Goal: Task Accomplishment & Management: Manage account settings

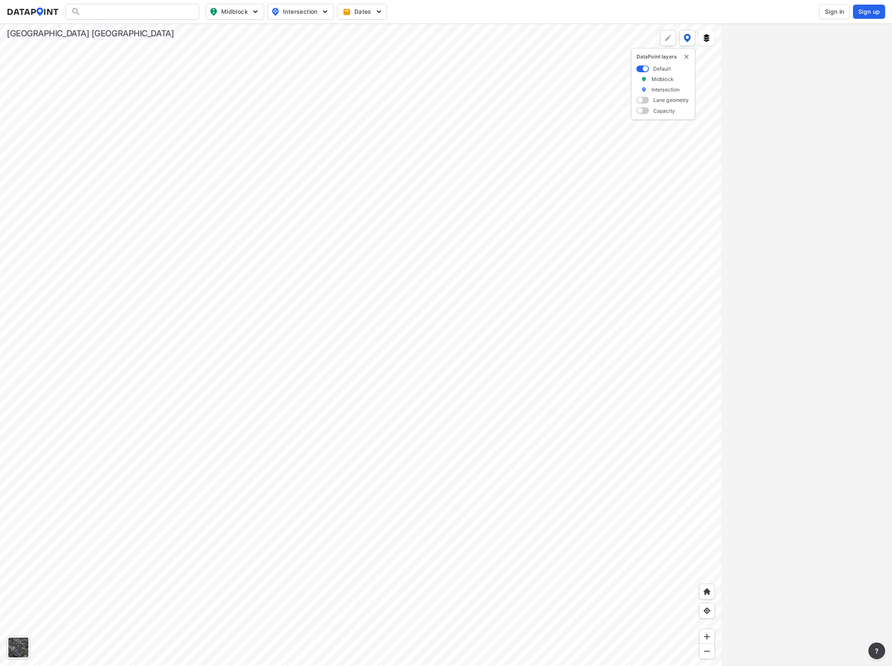
click at [841, 11] on span "Sign in" at bounding box center [835, 12] width 20 height 8
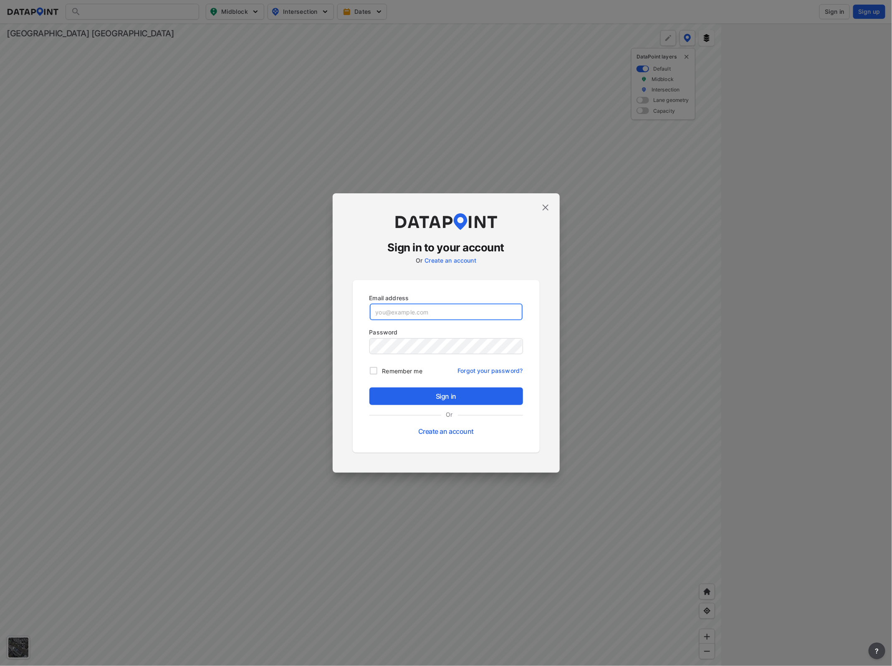
type input "Acaldwell@Volusia.org"
click at [484, 391] on span "Sign in" at bounding box center [446, 396] width 140 height 10
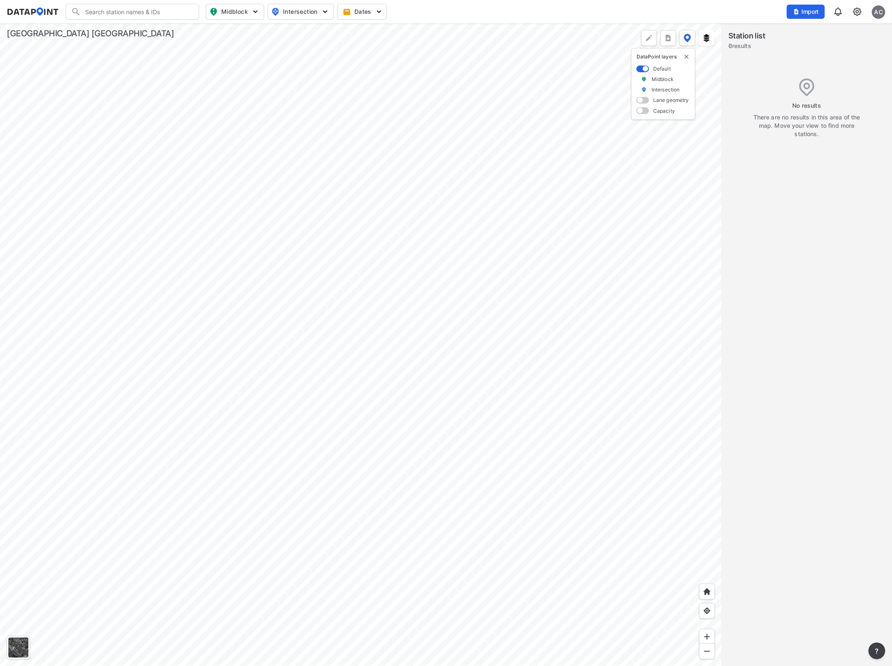
click at [722, 291] on div at bounding box center [361, 344] width 722 height 643
click at [717, 253] on div at bounding box center [361, 344] width 722 height 643
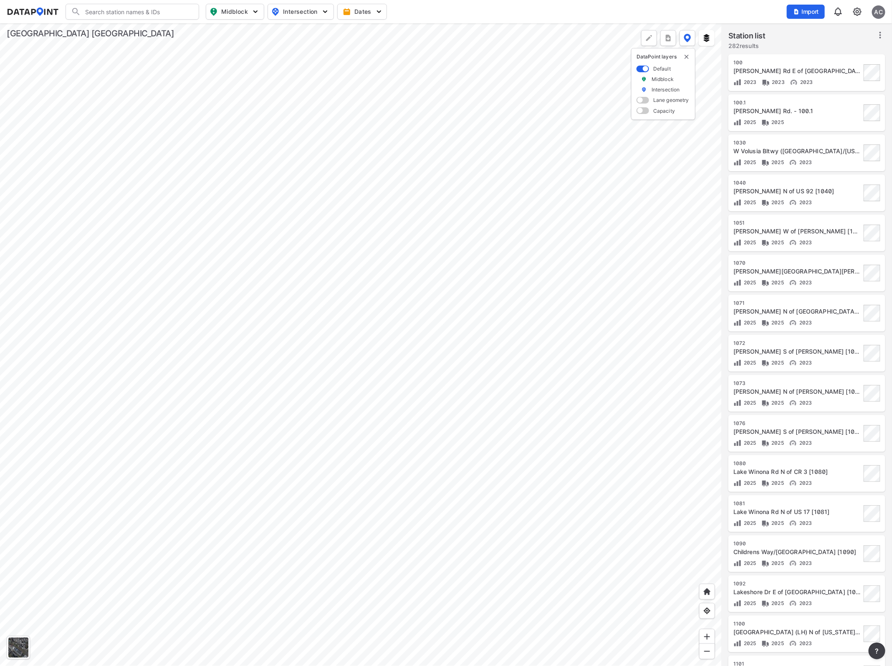
click at [853, 10] on img at bounding box center [858, 12] width 10 height 10
click at [829, 67] on p "Station management" at bounding box center [821, 62] width 87 height 15
click at [821, 63] on link "Station management" at bounding box center [822, 62] width 72 height 8
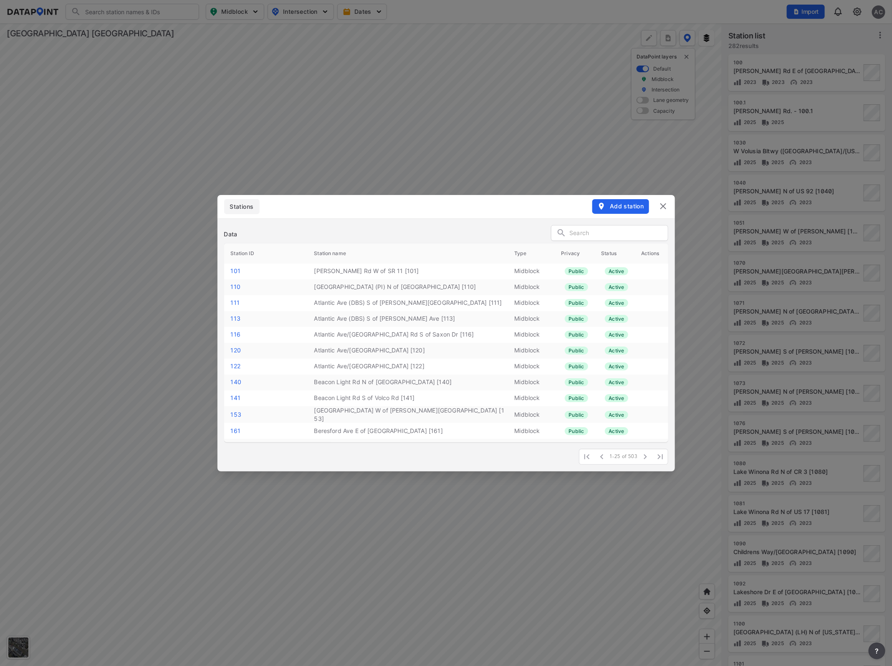
click at [606, 209] on icon "button" at bounding box center [602, 206] width 8 height 8
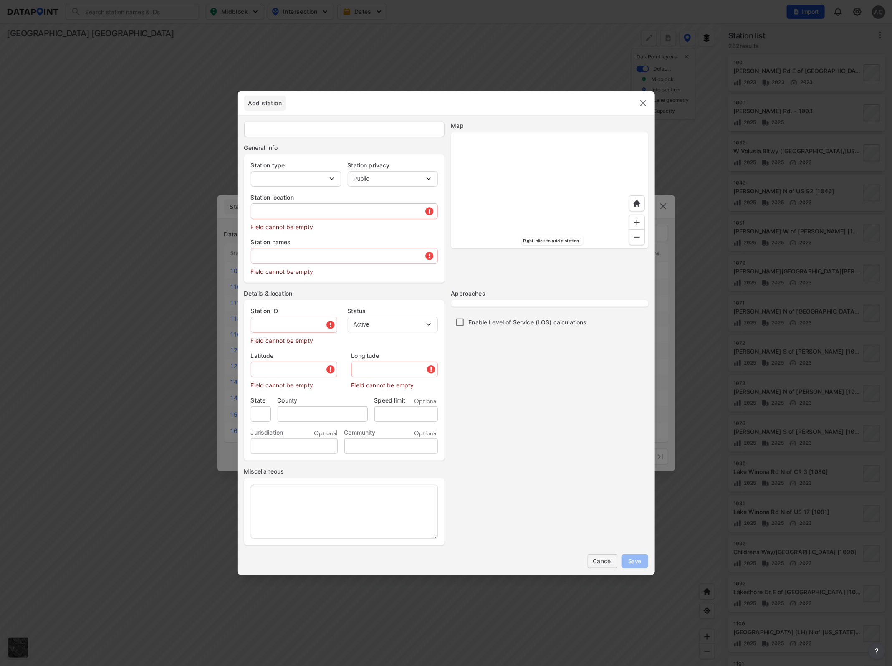
type input "1592"
select select "1"
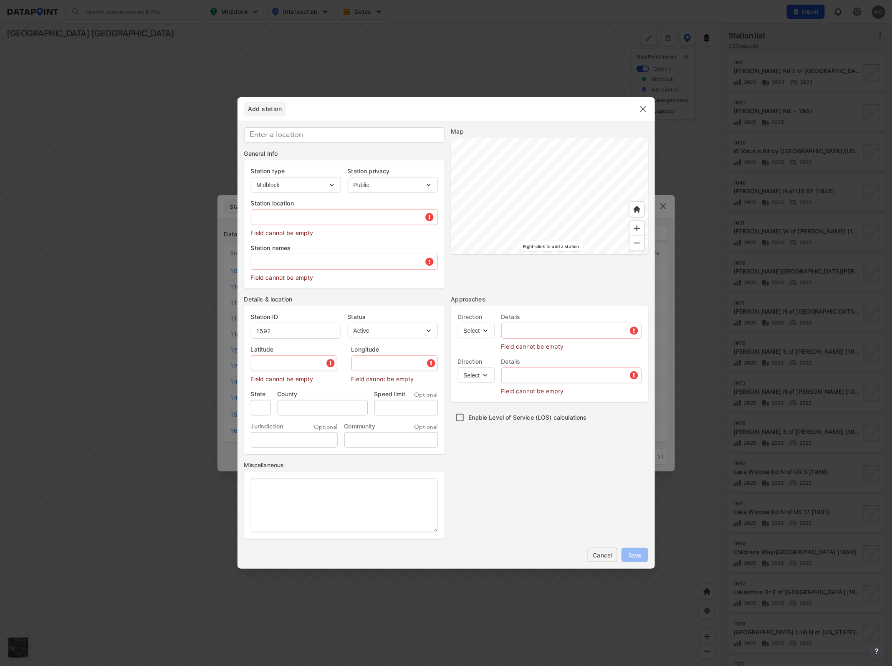
click at [487, 218] on div at bounding box center [549, 196] width 197 height 116
click at [509, 228] on div at bounding box center [549, 196] width 197 height 116
click at [522, 108] on header "Add station" at bounding box center [447, 108] width 418 height 23
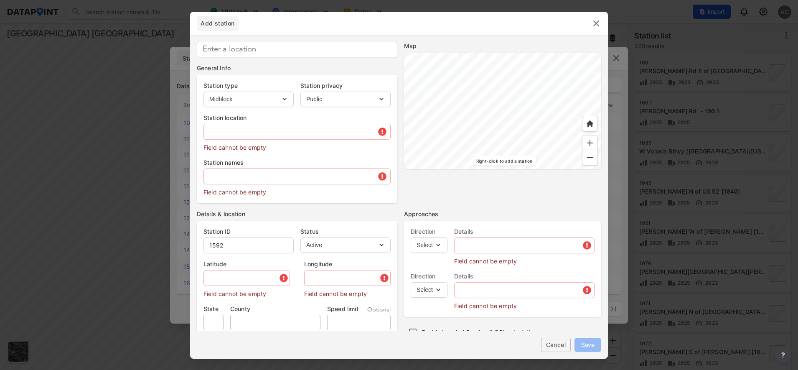
click at [463, 96] on div at bounding box center [502, 111] width 197 height 116
click at [485, 78] on div at bounding box center [502, 111] width 197 height 116
click at [491, 53] on div at bounding box center [502, 111] width 197 height 116
click at [506, 53] on div at bounding box center [502, 111] width 197 height 116
click at [491, 76] on div at bounding box center [502, 111] width 197 height 116
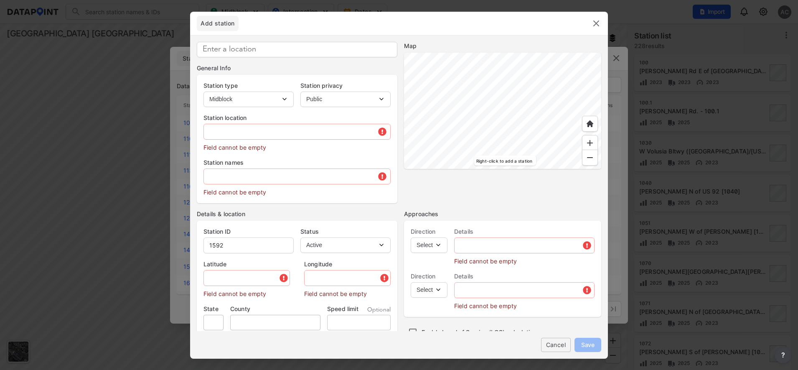
click at [495, 63] on div at bounding box center [502, 111] width 197 height 116
click at [487, 112] on div at bounding box center [502, 111] width 197 height 116
type input "29.020649"
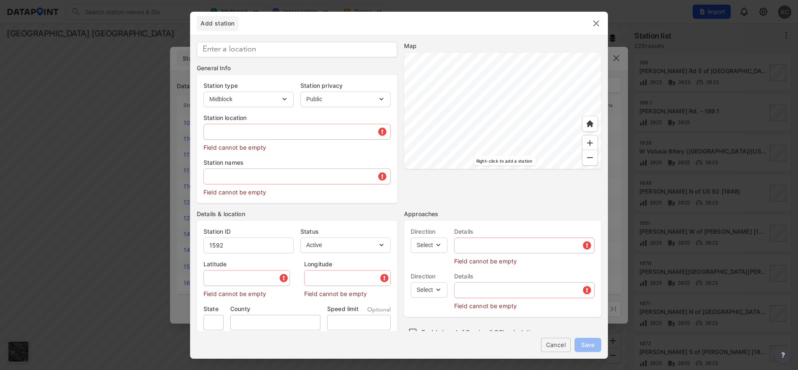
type input "-81.274306"
type input "1475 Chris Ave, DeLand, FL 32724, USA"
type input "FL"
type input "US"
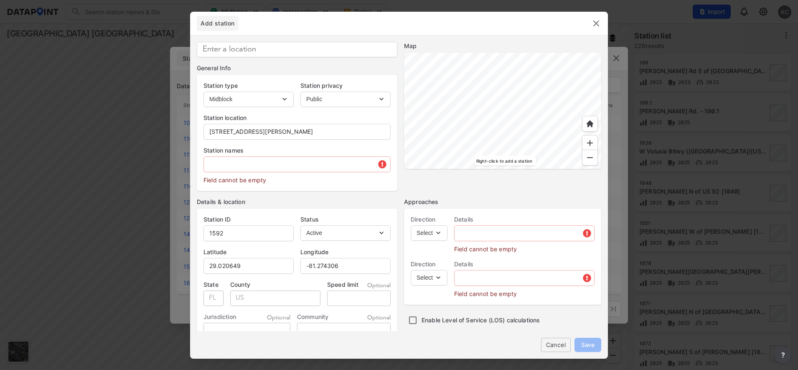
type input "29.020678"
type input "-81.274273"
drag, startPoint x: 341, startPoint y: 132, endPoint x: 199, endPoint y: 137, distance: 142.1
click at [202, 137] on div "Station location 1401 Saffron Trail, DeLand, FL 32724, USA" at bounding box center [297, 123] width 200 height 33
type input "S Blue Lake Av N of [PERSON_NAME]"
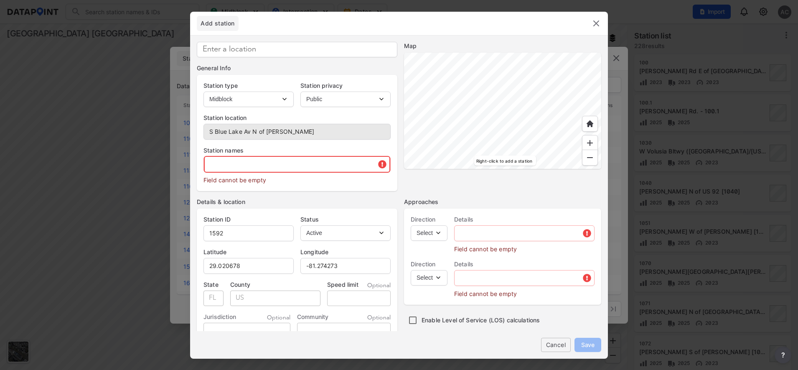
click at [221, 163] on input "text" at bounding box center [297, 164] width 186 height 17
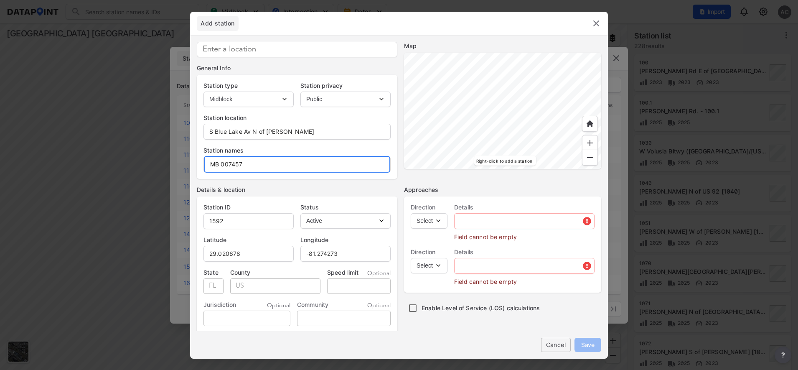
drag, startPoint x: 243, startPoint y: 159, endPoint x: 200, endPoint y: 162, distance: 43.9
click at [200, 162] on div "Station names MB 007457" at bounding box center [297, 155] width 200 height 33
type input "MB 007457"
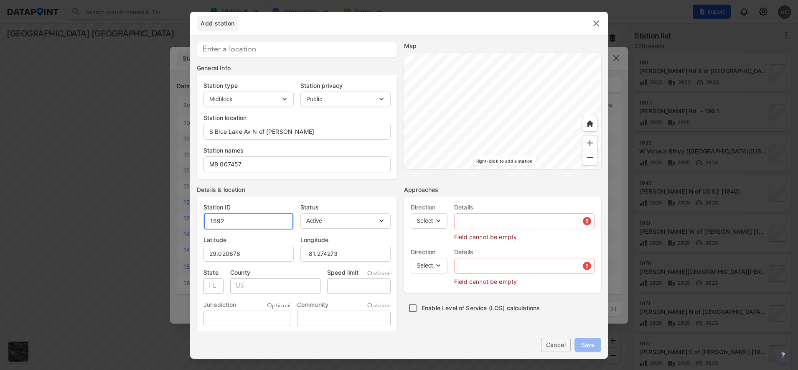
drag, startPoint x: 225, startPoint y: 221, endPoint x: 205, endPoint y: 222, distance: 20.1
click at [205, 222] on input "1592" at bounding box center [248, 221] width 89 height 17
paste input "text"
drag, startPoint x: 238, startPoint y: 225, endPoint x: 201, endPoint y: 225, distance: 37.6
click at [203, 225] on div "Station ID 1592 Status Active Inactive" at bounding box center [297, 212] width 200 height 33
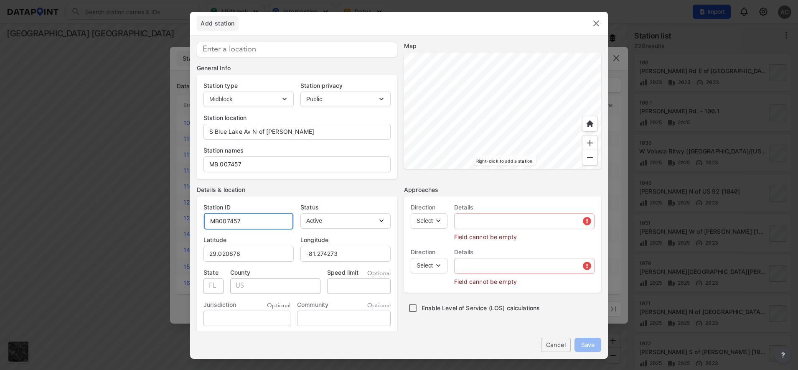
type input "MB007457"
click at [436, 222] on select "Select EB NB SB WB" at bounding box center [429, 220] width 37 height 15
select select "NB"
click at [411, 213] on select "Select EB NB SB WB" at bounding box center [429, 220] width 37 height 15
click at [439, 262] on select "Select SB" at bounding box center [429, 265] width 37 height 15
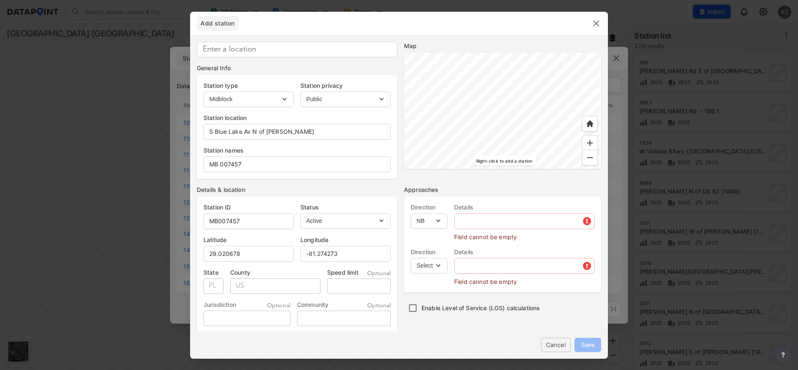
select select "SB"
click at [411, 258] on select "Select SB" at bounding box center [429, 265] width 37 height 15
click at [517, 227] on input "text" at bounding box center [523, 221] width 139 height 17
type input "N"
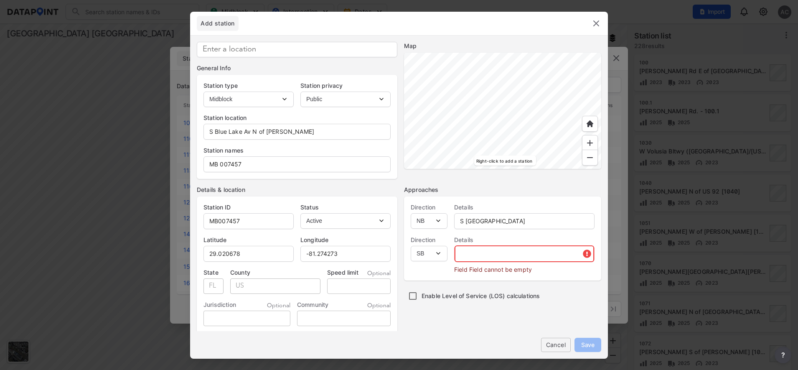
drag, startPoint x: 524, startPoint y: 251, endPoint x: 476, endPoint y: 228, distance: 53.2
click at [524, 251] on input "text" at bounding box center [523, 253] width 139 height 17
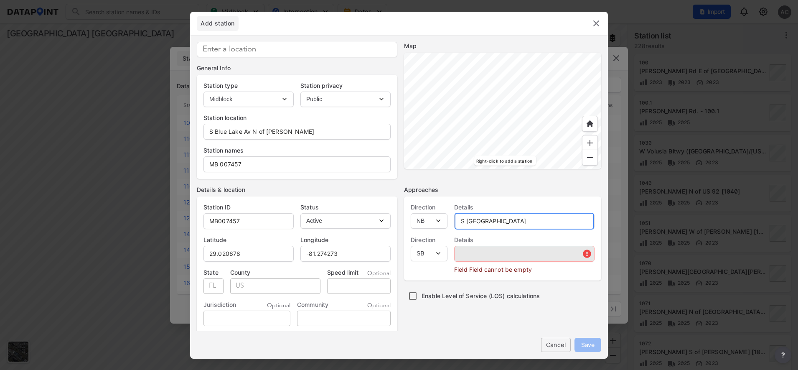
click at [472, 222] on input "S BLue Lake Av" at bounding box center [523, 221] width 139 height 17
type input "S Blue Lake Av"
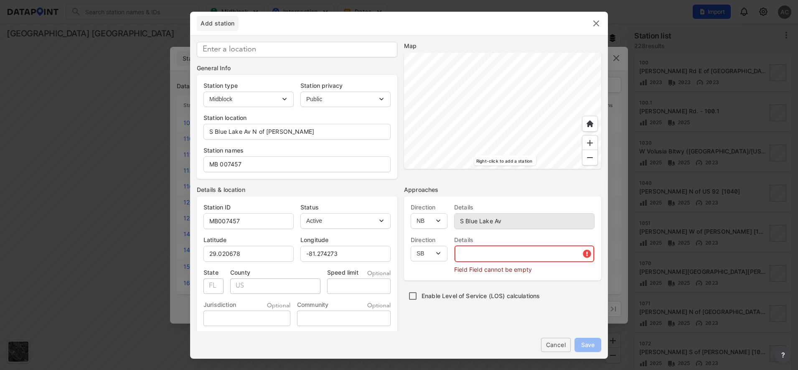
click at [481, 248] on input "text" at bounding box center [523, 253] width 139 height 17
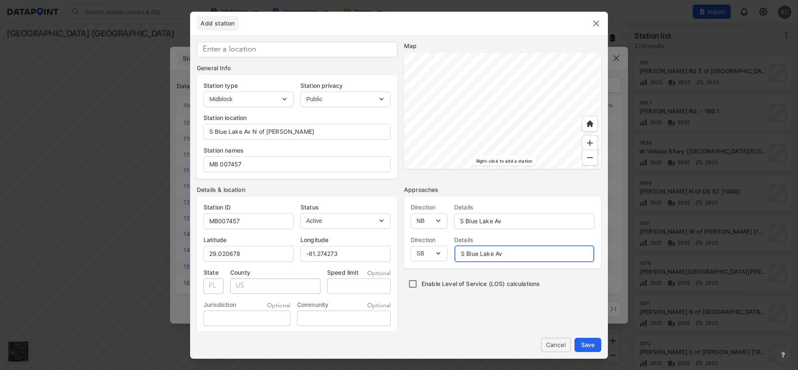
type input "S Blue Lake Av"
click at [333, 286] on input "tel" at bounding box center [358, 285] width 63 height 15
type input "30"
click at [588, 346] on span "Save" at bounding box center [587, 344] width 13 height 9
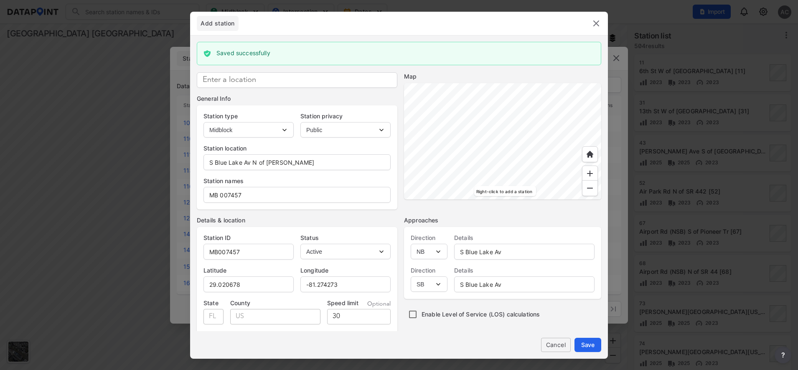
click at [595, 26] on img at bounding box center [596, 23] width 10 height 10
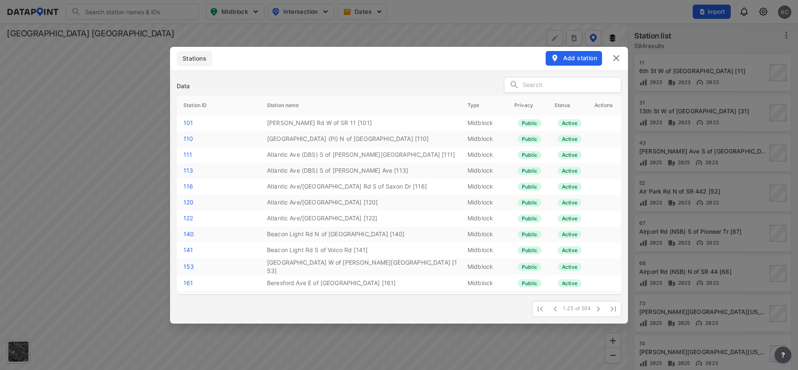
click at [522, 85] on div at bounding box center [562, 85] width 117 height 16
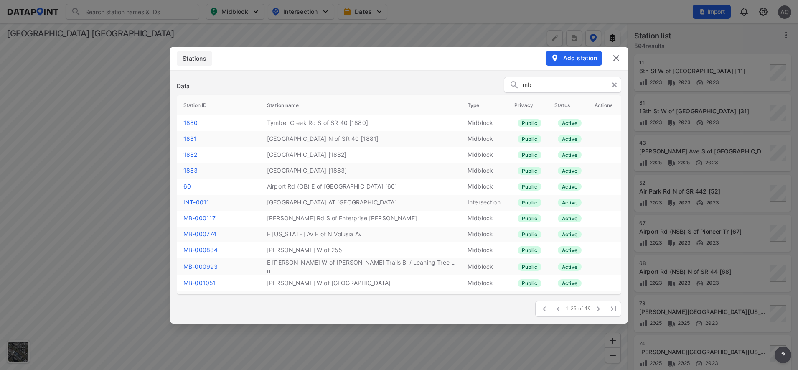
type input "mb"
click at [613, 58] on img at bounding box center [616, 58] width 10 height 10
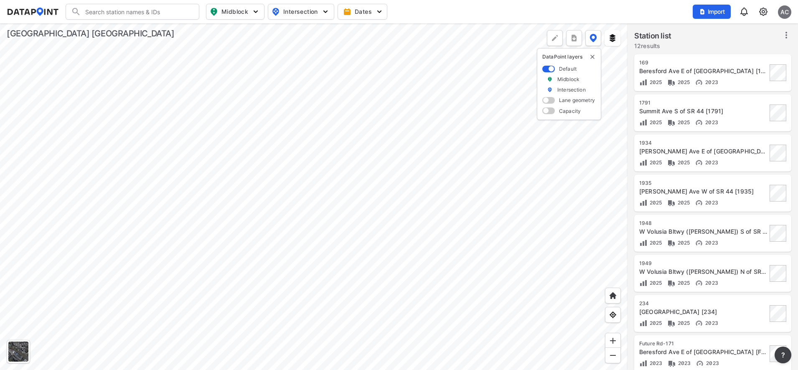
click at [199, 132] on div at bounding box center [313, 196] width 627 height 346
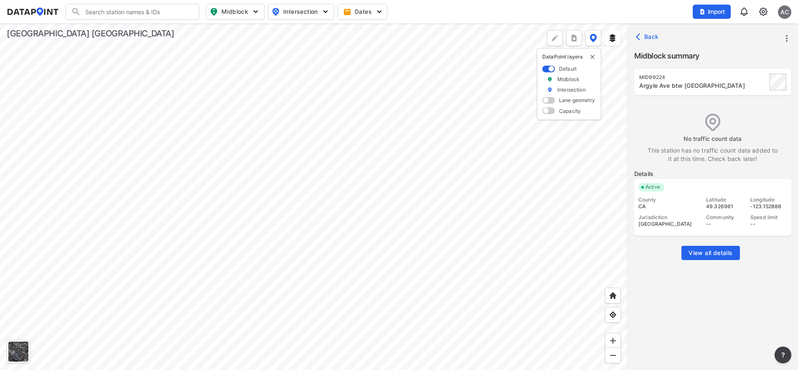
click at [203, 246] on div at bounding box center [313, 196] width 627 height 346
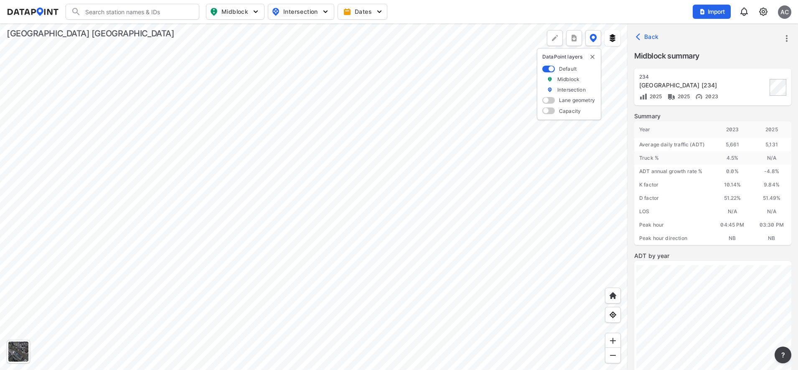
click at [96, 277] on div at bounding box center [313, 196] width 627 height 346
click at [54, 47] on div at bounding box center [313, 196] width 627 height 346
click at [189, 13] on input "Search" at bounding box center [137, 11] width 113 height 13
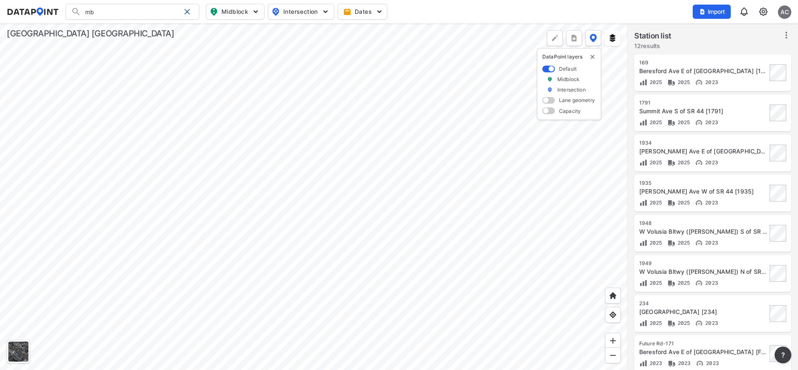
type input "mb"
click at [204, 131] on div at bounding box center [313, 196] width 627 height 346
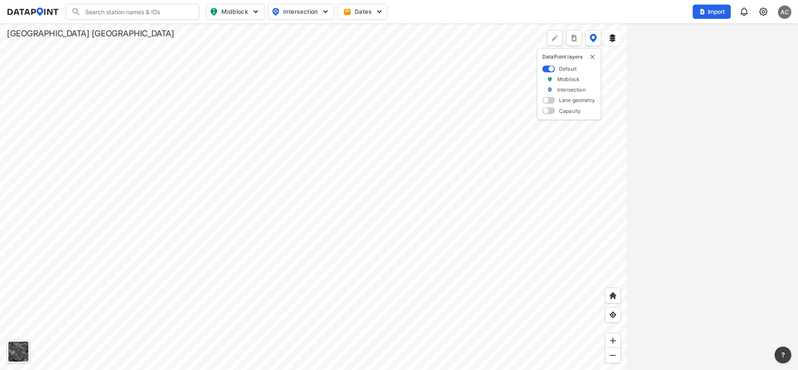
click at [540, 199] on div at bounding box center [313, 196] width 627 height 346
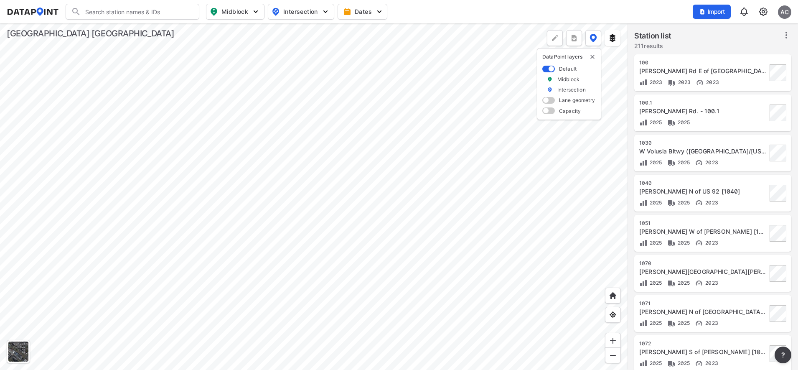
click at [332, 170] on div at bounding box center [313, 196] width 627 height 346
click at [294, 119] on div at bounding box center [313, 196] width 627 height 346
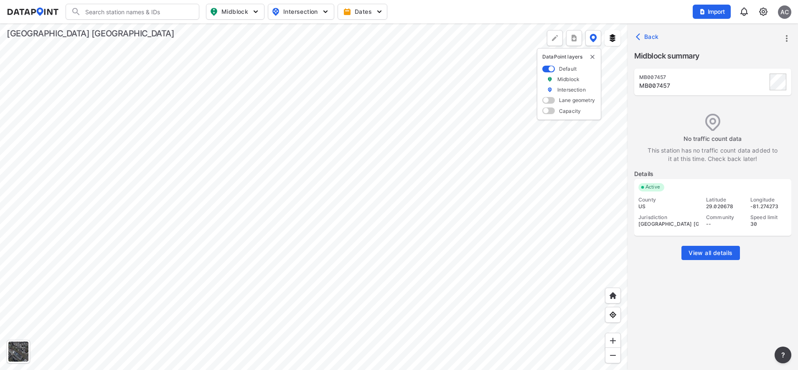
click at [361, 267] on div at bounding box center [313, 196] width 627 height 346
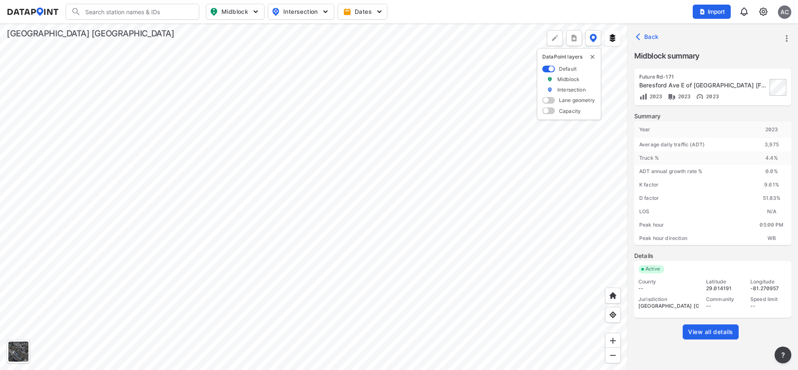
click at [765, 16] on img at bounding box center [763, 12] width 10 height 10
click at [726, 62] on link "Station management" at bounding box center [727, 62] width 72 height 8
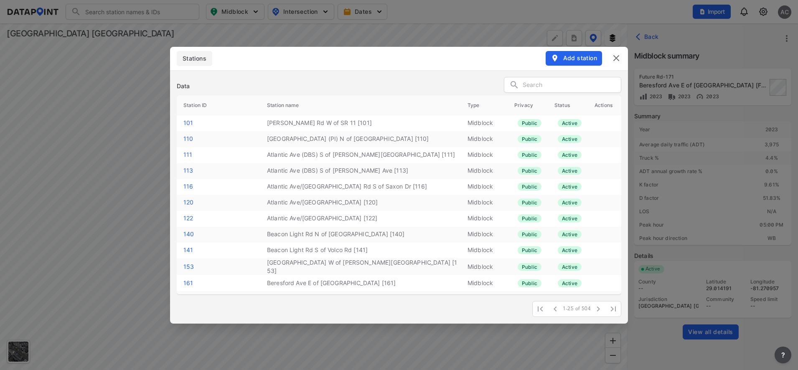
click at [590, 86] on input "text" at bounding box center [571, 85] width 98 height 13
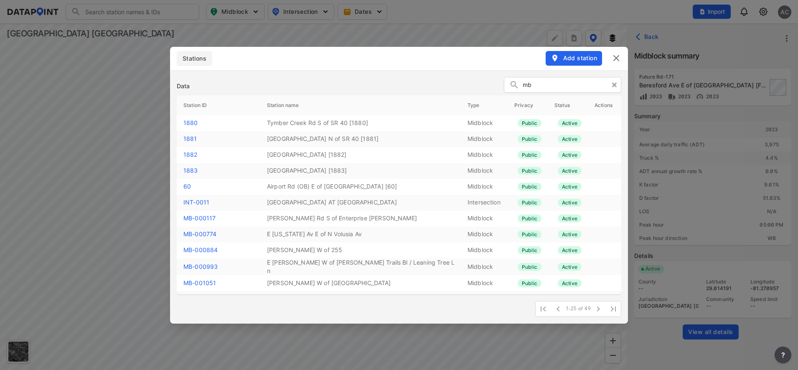
type input "mb"
click at [200, 217] on link "MB-000117" at bounding box center [199, 217] width 32 height 7
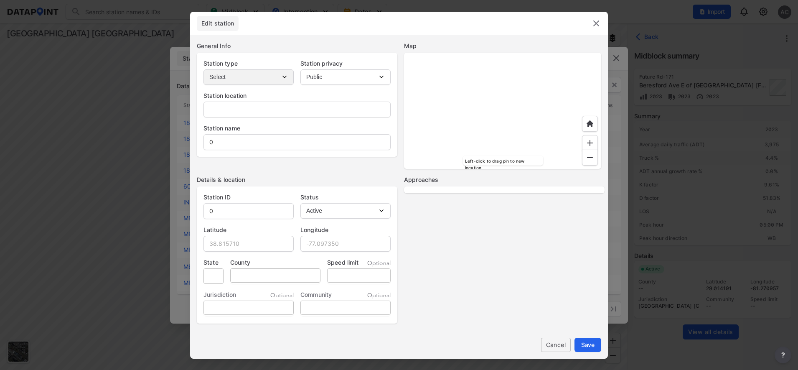
type input "2457 Reed Ellis Rd, Osteen, FL 32764, USA"
type input "Reed Ellis Rd S of Enterprise Osteen Rd"
type input "MB-000117"
type input "28.846221"
type input "-81.200859"
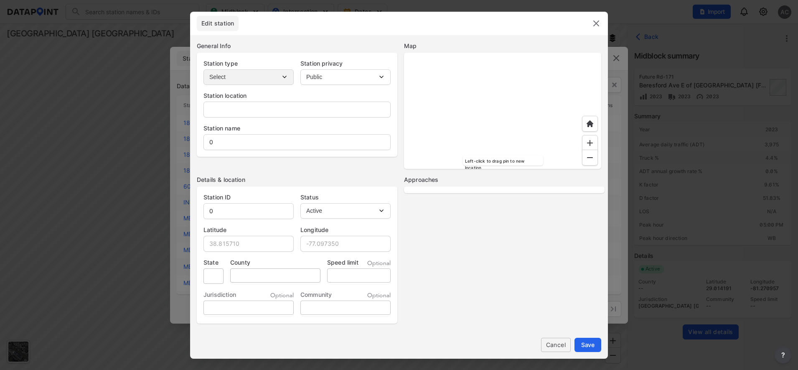
type input "FL"
type input "US"
type input "45"
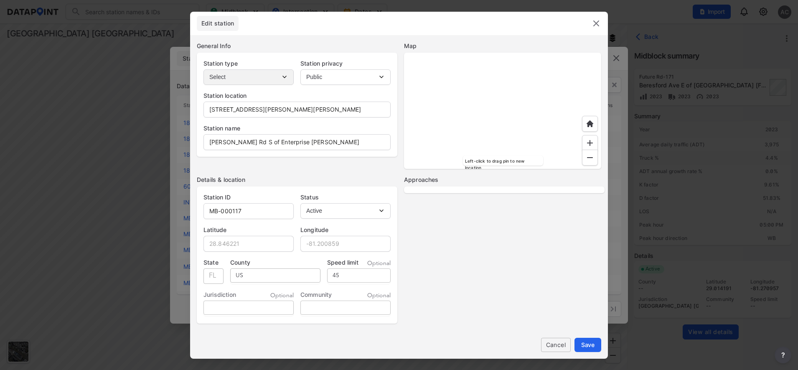
select select "NB"
select select "SB"
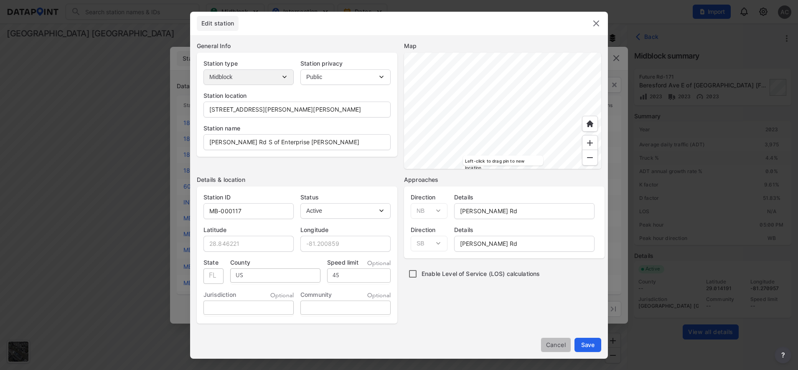
click at [564, 348] on span "Cancel" at bounding box center [555, 344] width 16 height 9
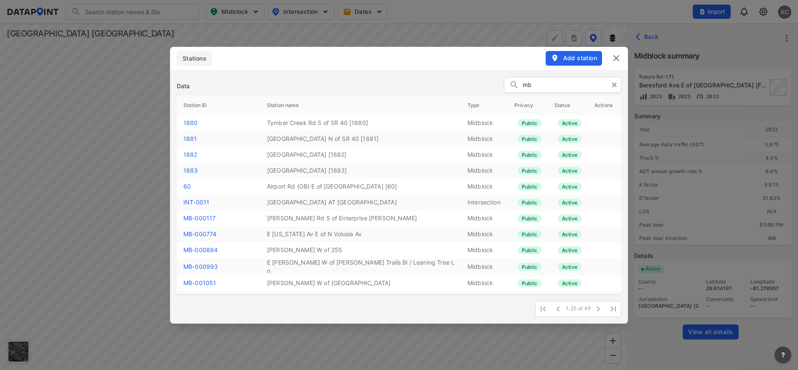
click at [552, 85] on input "mb" at bounding box center [569, 85] width 94 height 13
type input "m"
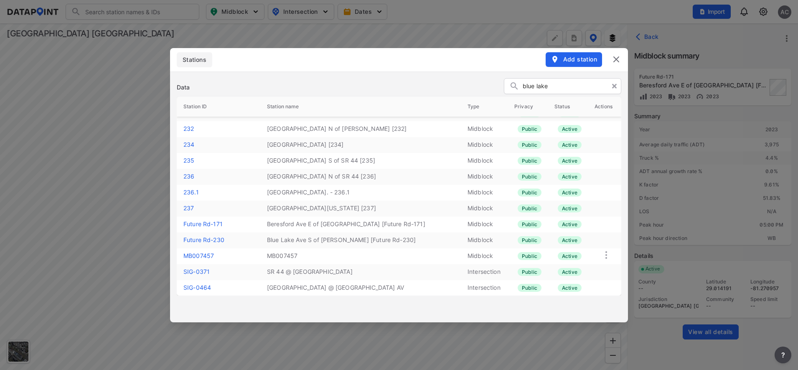
scroll to position [59, 0]
click at [521, 88] on div "blue lake" at bounding box center [562, 87] width 117 height 16
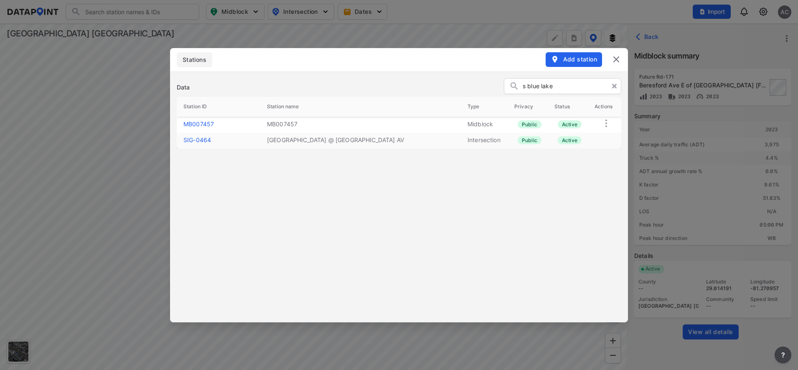
type input "s blue lake"
click at [213, 125] on link "MB007457" at bounding box center [198, 123] width 30 height 7
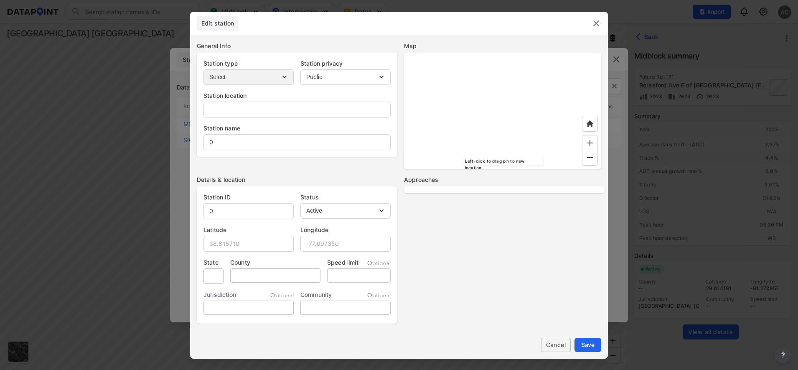
type input "S Blue Lake Av N of [PERSON_NAME]"
type input "MB007457"
type input "29.020678"
type input "-81.274273"
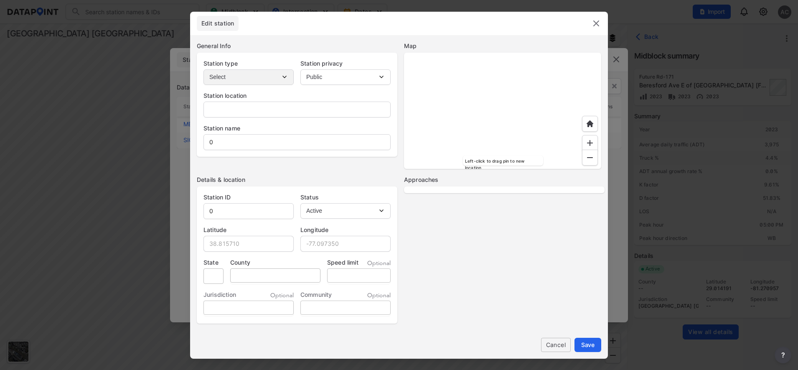
type input "FL"
type input "US"
type input "30"
select select "1"
select select "NB"
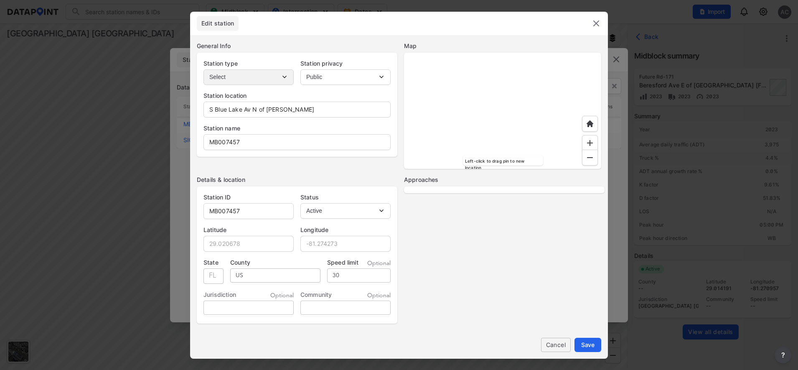
select select "SB"
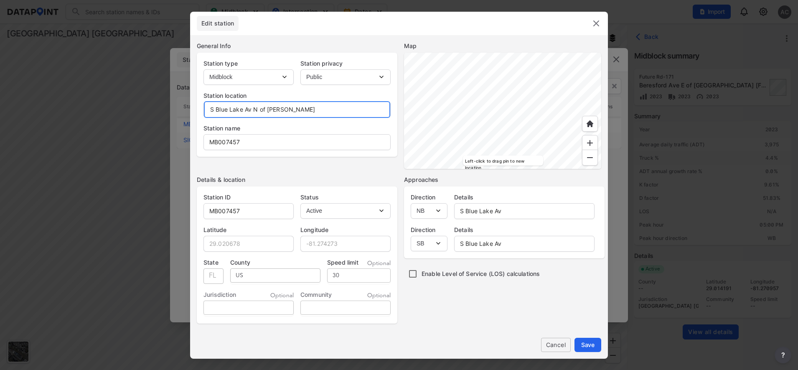
drag, startPoint x: 300, startPoint y: 109, endPoint x: 193, endPoint y: 112, distance: 106.9
click at [193, 112] on div "General Info Station type Select Intersection Midblock Station privacy Public P…" at bounding box center [399, 222] width 418 height 375
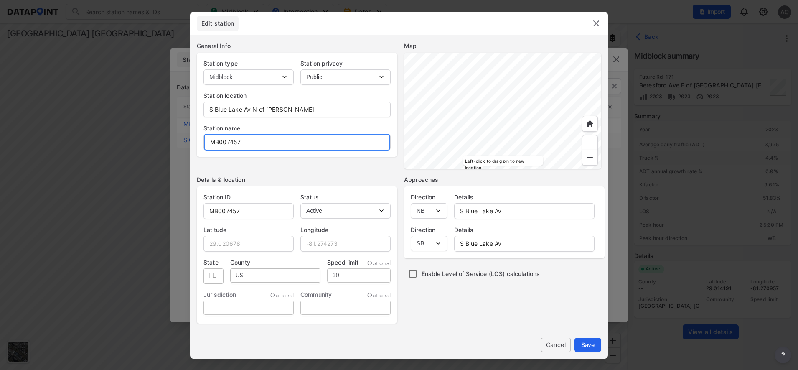
drag, startPoint x: 251, startPoint y: 140, endPoint x: 206, endPoint y: 141, distance: 44.7
click at [206, 141] on input "MB007457" at bounding box center [297, 142] width 186 height 17
paste input "S Blue Lake Av N of [PERSON_NAME]"
type input "S Blue Lake Av N of [PERSON_NAME]"
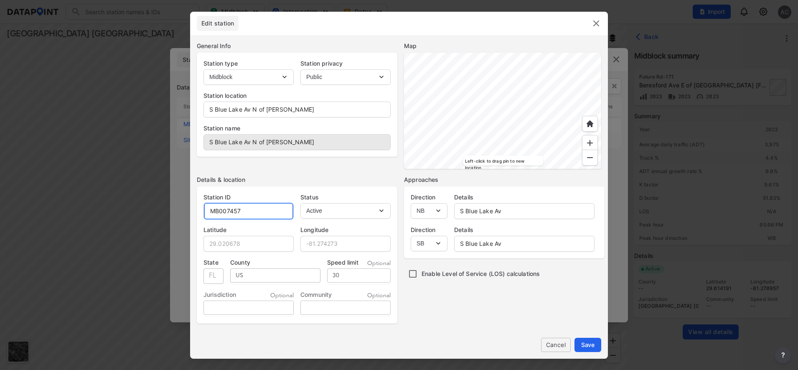
click at [218, 211] on input "MB007457" at bounding box center [248, 211] width 89 height 17
click at [219, 211] on input "MB007457" at bounding box center [248, 211] width 89 height 17
click at [220, 211] on input "MB007457" at bounding box center [248, 211] width 89 height 17
type input "MB007457"
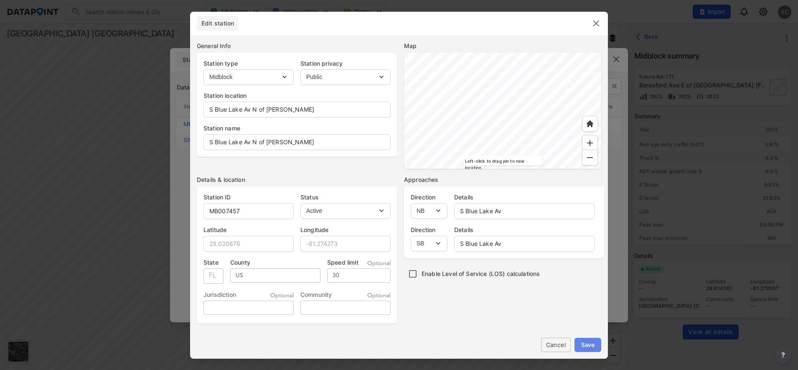
click at [594, 345] on button "Save" at bounding box center [587, 344] width 27 height 14
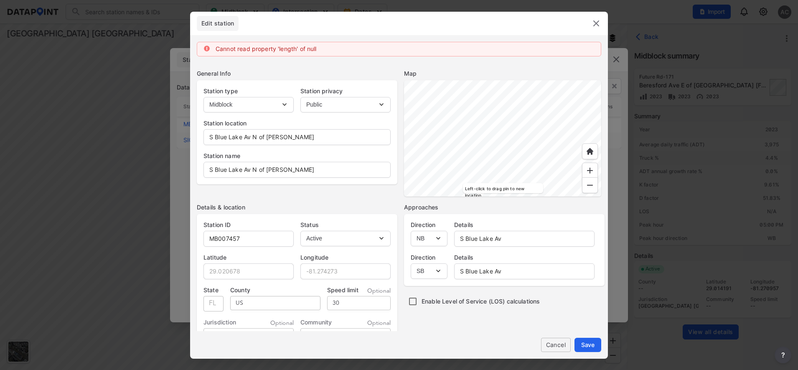
click at [593, 20] on img at bounding box center [596, 23] width 10 height 10
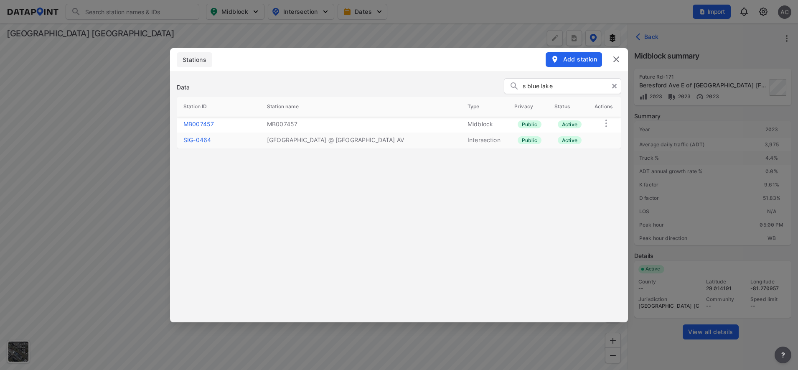
click at [616, 59] on img at bounding box center [616, 59] width 10 height 10
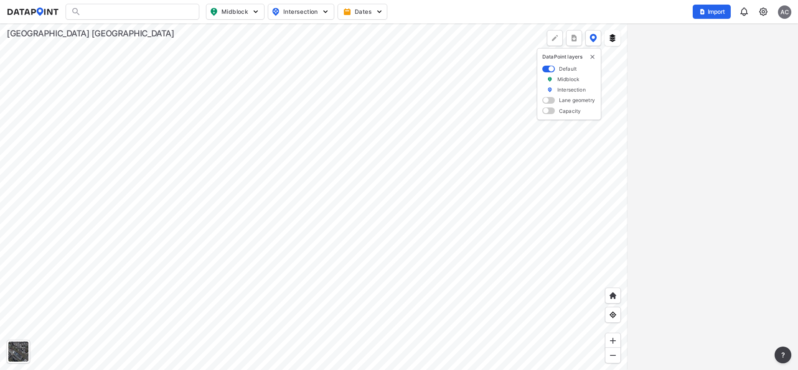
click at [759, 11] on img at bounding box center [763, 12] width 10 height 10
click at [736, 60] on link "Station management" at bounding box center [727, 62] width 72 height 8
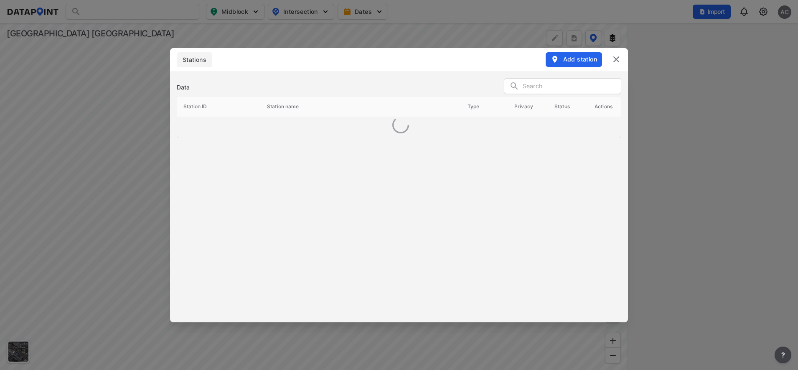
click at [602, 89] on input "text" at bounding box center [571, 86] width 98 height 13
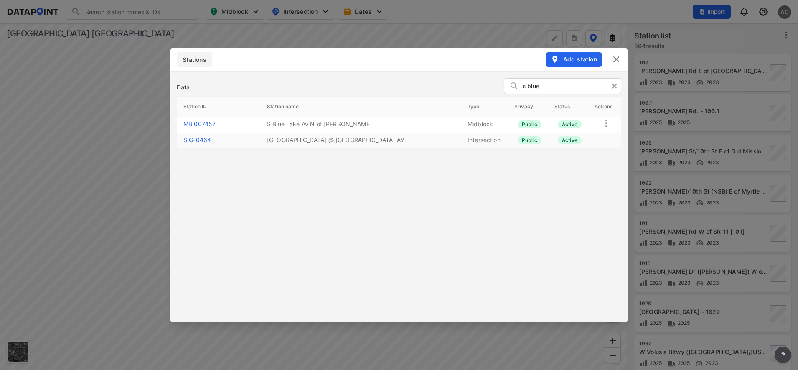
type input "s blue"
click at [208, 125] on link "MB 007457" at bounding box center [199, 123] width 32 height 7
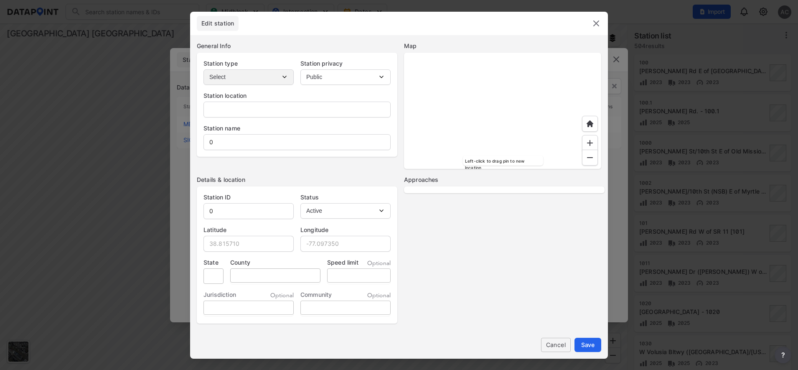
type input "S Blue Lake Av N of [PERSON_NAME]"
type input "MB 007457"
type input "29.020678"
type input "-81.274273"
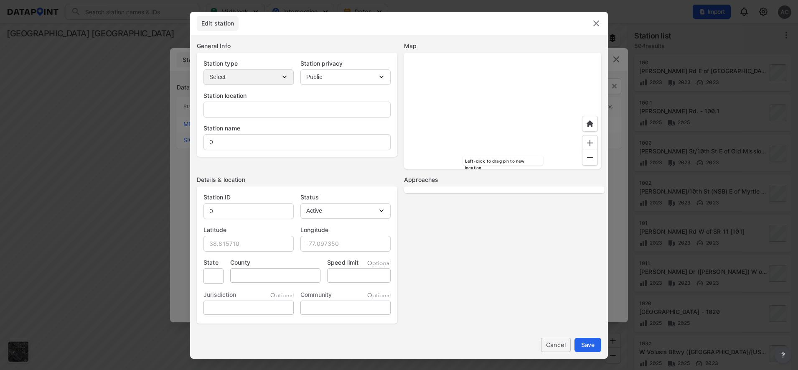
type input "FL"
type input "US"
type input "30"
select select "1"
select select "NB"
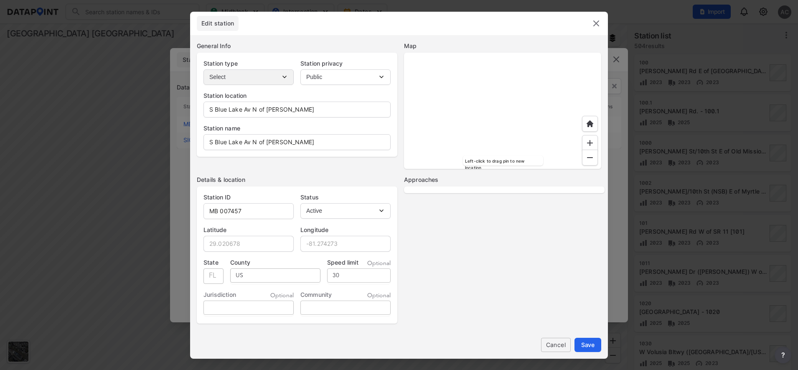
select select "SB"
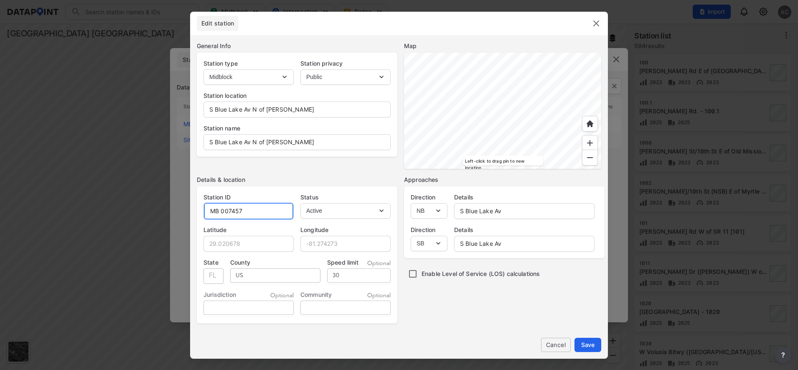
click at [220, 209] on input "MB 007457" at bounding box center [248, 211] width 89 height 17
type input "MB007457"
click at [585, 339] on button "Save" at bounding box center [587, 344] width 27 height 14
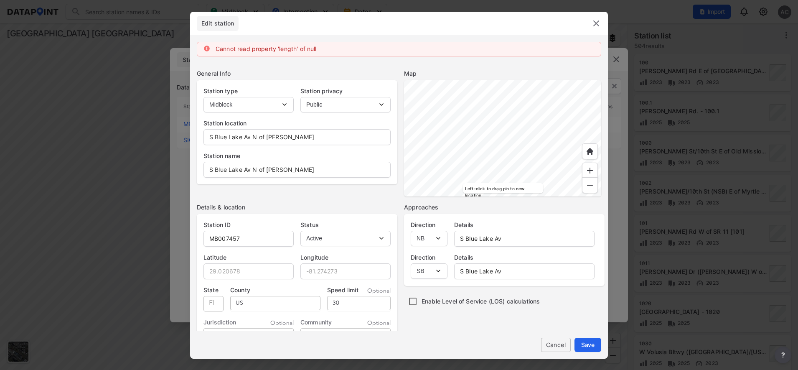
click at [597, 23] on img at bounding box center [596, 23] width 10 height 10
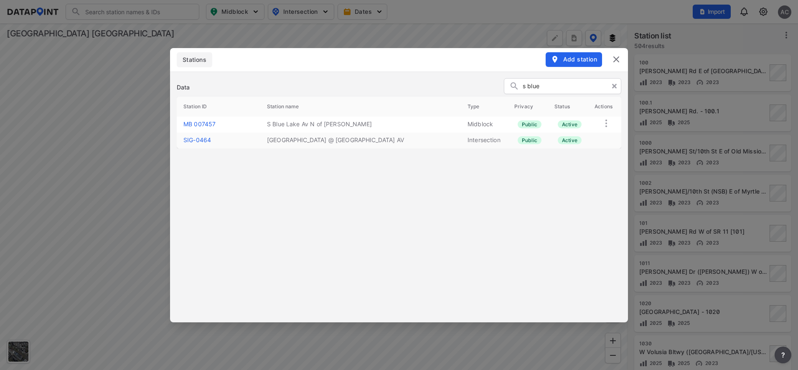
click at [616, 61] on img at bounding box center [616, 59] width 10 height 10
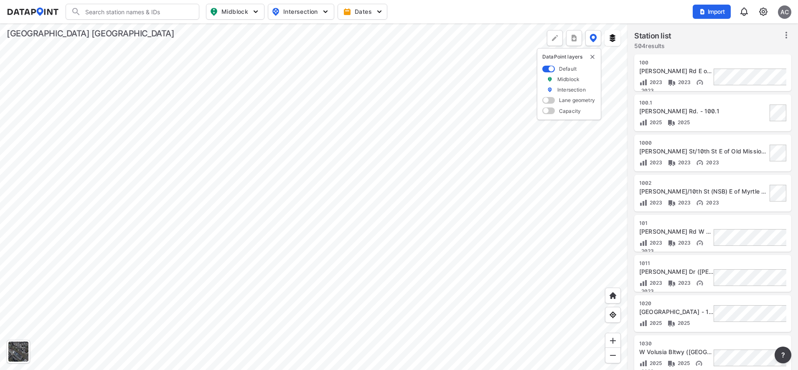
click at [760, 12] on img at bounding box center [763, 12] width 10 height 10
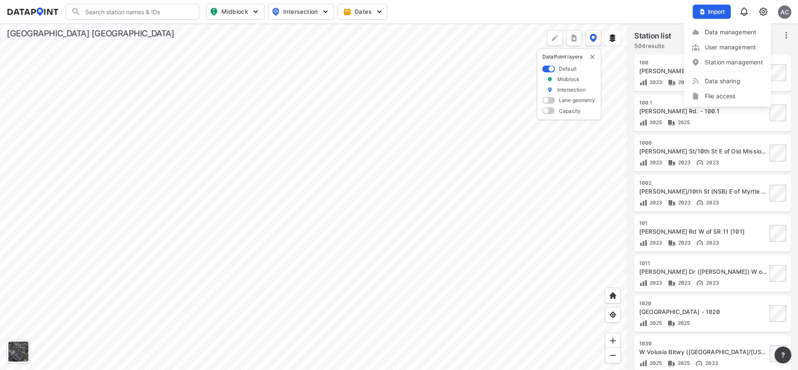
click at [185, 224] on div at bounding box center [313, 196] width 627 height 346
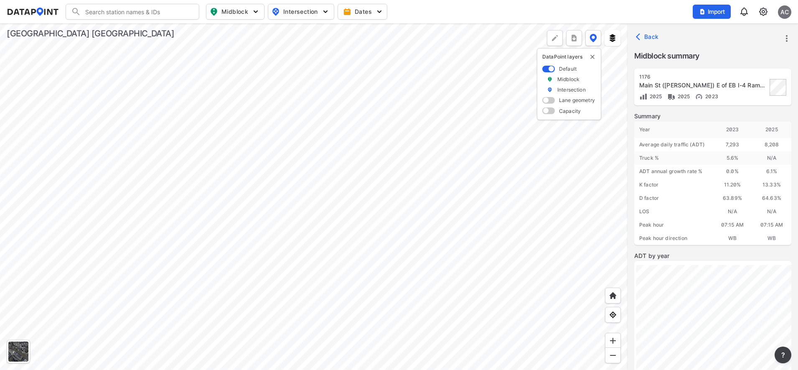
click at [353, 209] on div at bounding box center [313, 196] width 627 height 346
click at [294, 243] on div at bounding box center [313, 196] width 627 height 346
click at [253, 292] on div at bounding box center [313, 196] width 627 height 346
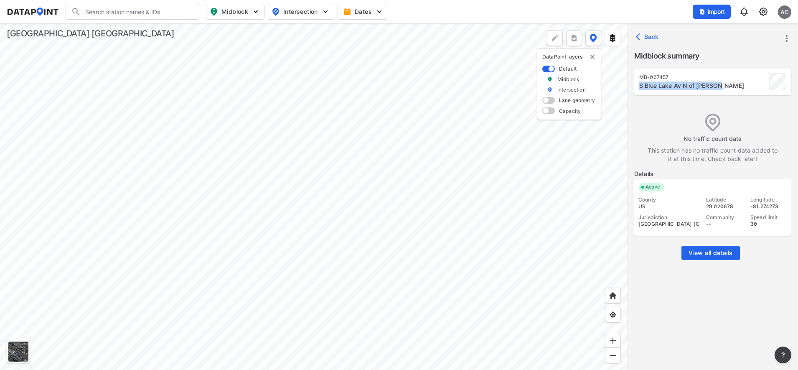
click at [716, 81] on div "MB-007457 S Blue Lake Av N of Chris Av" at bounding box center [703, 82] width 128 height 16
click at [722, 13] on span "Import" at bounding box center [711, 12] width 28 height 8
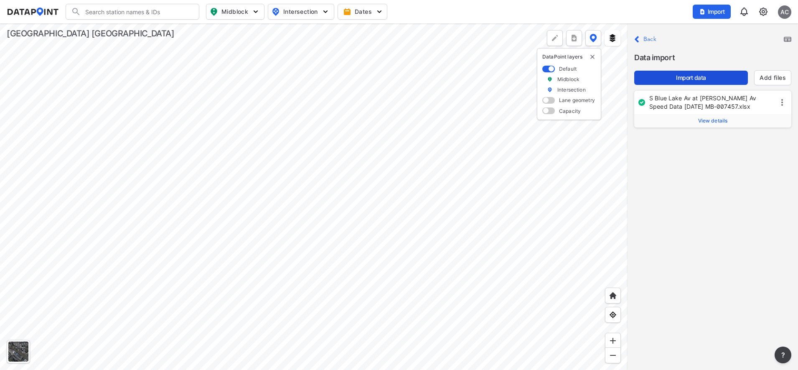
click at [664, 78] on span "Import data" at bounding box center [691, 77] width 100 height 8
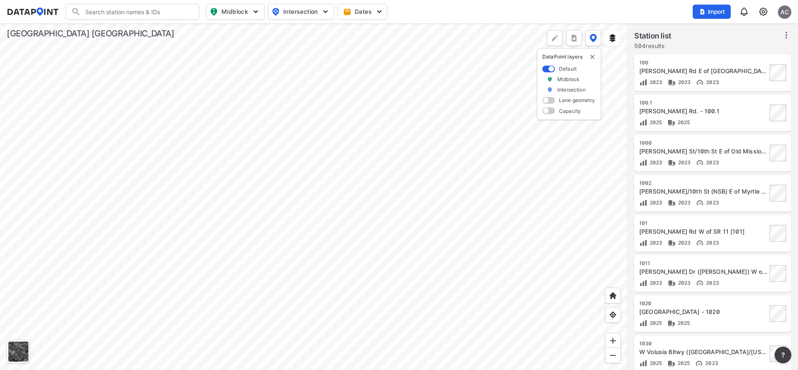
click at [312, 144] on div at bounding box center [313, 196] width 627 height 346
click at [320, 219] on div at bounding box center [313, 196] width 627 height 346
click at [288, 275] on div at bounding box center [313, 196] width 627 height 346
click at [179, 62] on div at bounding box center [313, 196] width 627 height 346
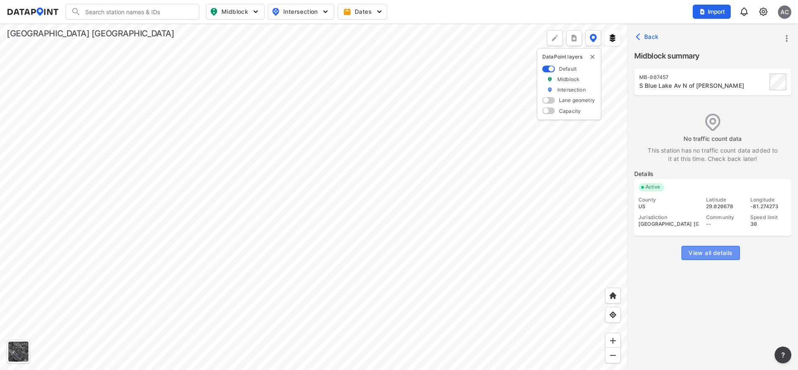
click at [728, 249] on span "View all details" at bounding box center [710, 252] width 44 height 8
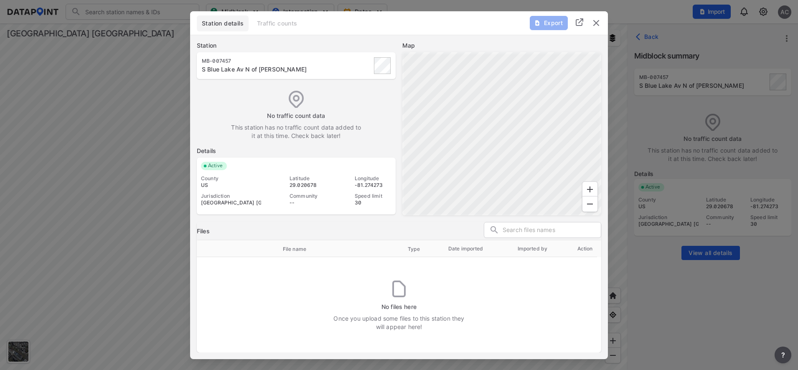
click at [762, 13] on div at bounding box center [399, 185] width 798 height 370
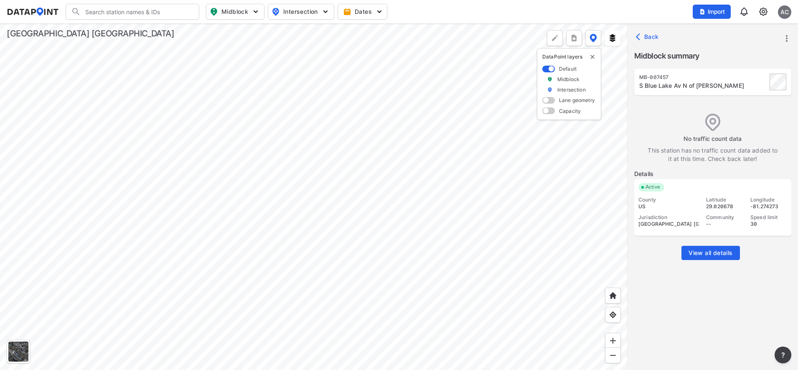
click at [762, 13] on img at bounding box center [763, 12] width 10 height 10
click at [740, 34] on link "Data management" at bounding box center [727, 32] width 72 height 8
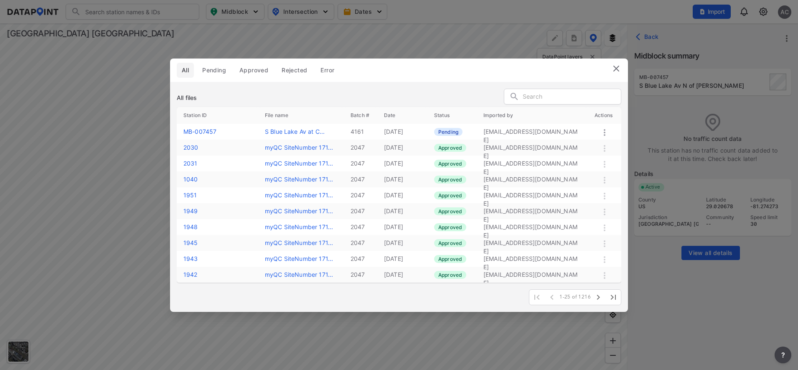
click at [603, 132] on icon at bounding box center [604, 132] width 10 height 10
click at [595, 144] on label "Approve" at bounding box center [592, 141] width 24 height 8
drag, startPoint x: 617, startPoint y: 66, endPoint x: 597, endPoint y: 66, distance: 20.0
click at [618, 66] on img at bounding box center [616, 68] width 10 height 10
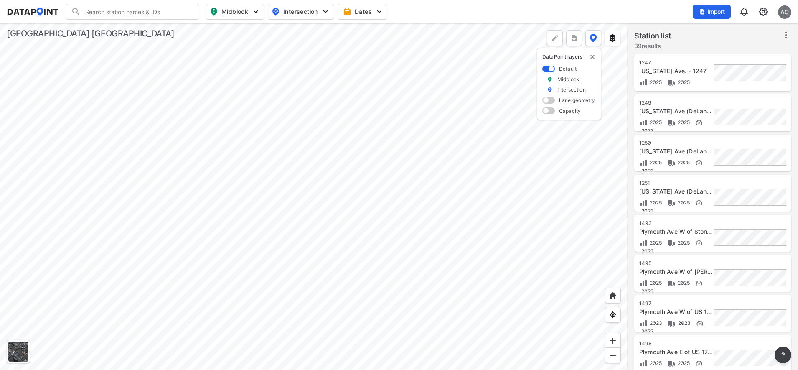
click at [307, 105] on div at bounding box center [313, 196] width 627 height 346
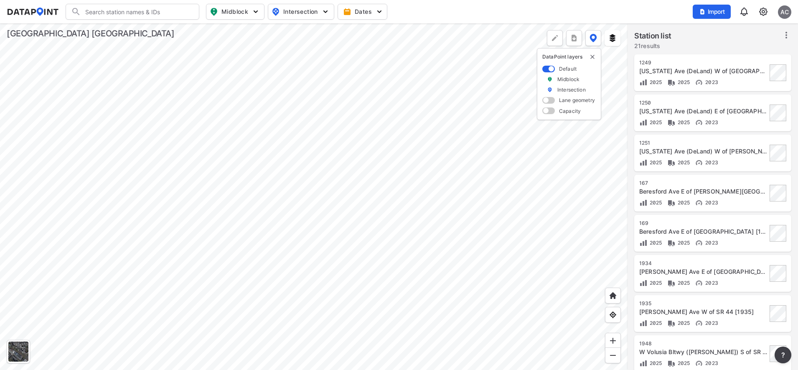
click at [333, 284] on div at bounding box center [313, 196] width 627 height 346
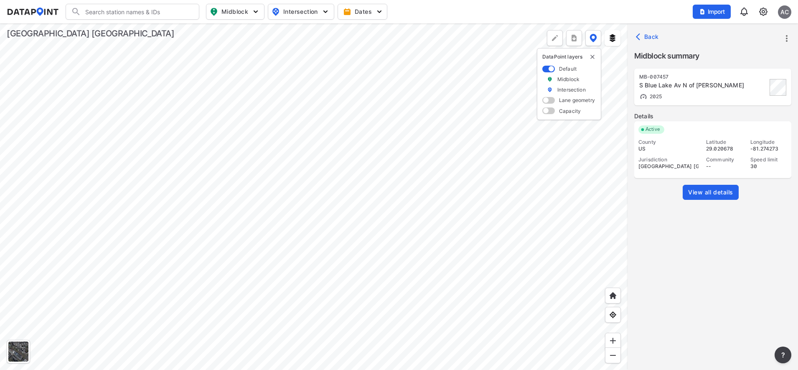
click at [730, 193] on span "View all details" at bounding box center [710, 192] width 45 height 8
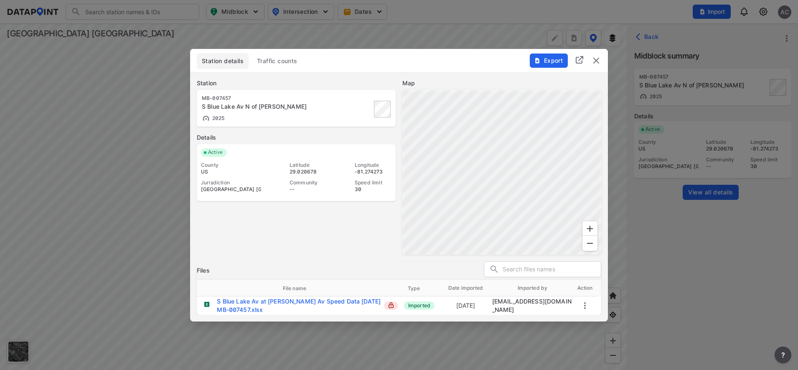
click at [279, 59] on span "Traffic counts" at bounding box center [277, 61] width 41 height 8
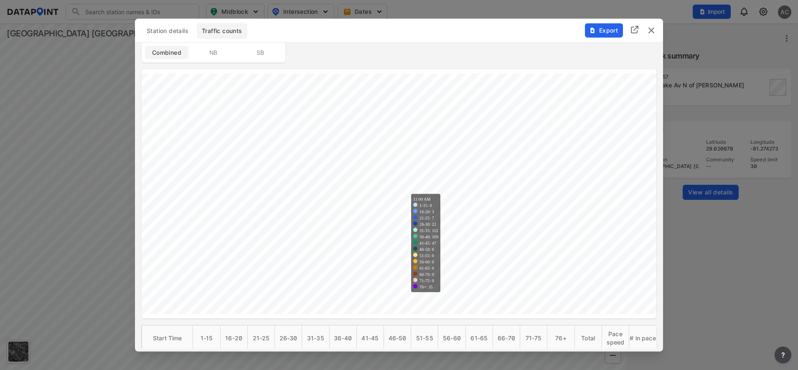
scroll to position [157, 0]
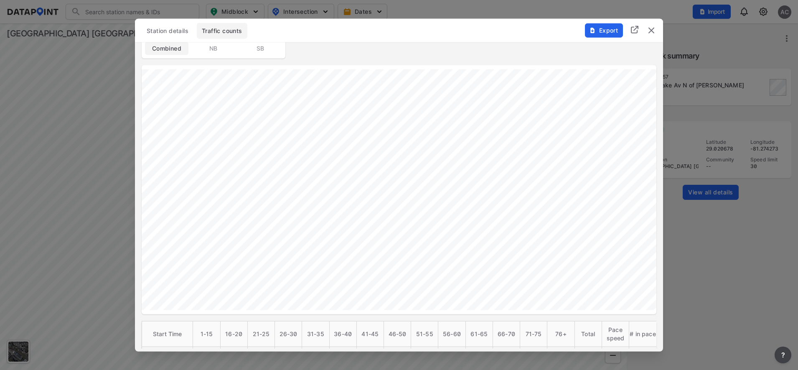
click at [223, 48] on span "NB" at bounding box center [213, 48] width 33 height 8
click at [244, 51] on span "SB" at bounding box center [259, 48] width 33 height 8
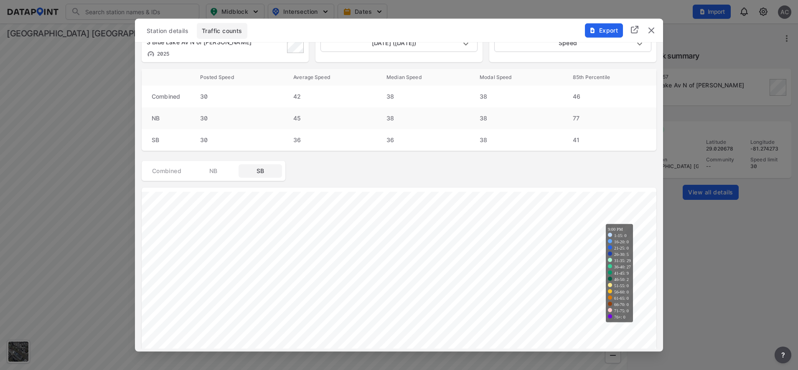
scroll to position [0, 0]
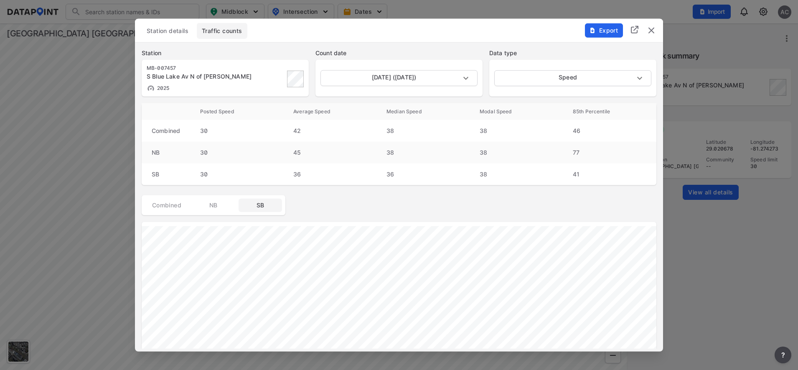
click at [205, 208] on span "NB" at bounding box center [213, 204] width 33 height 8
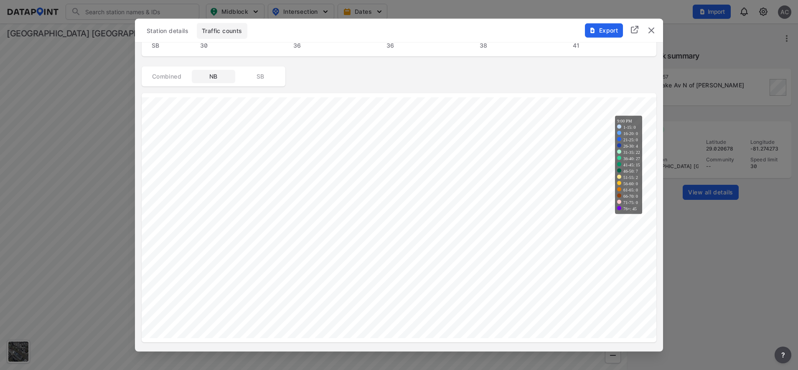
scroll to position [157, 0]
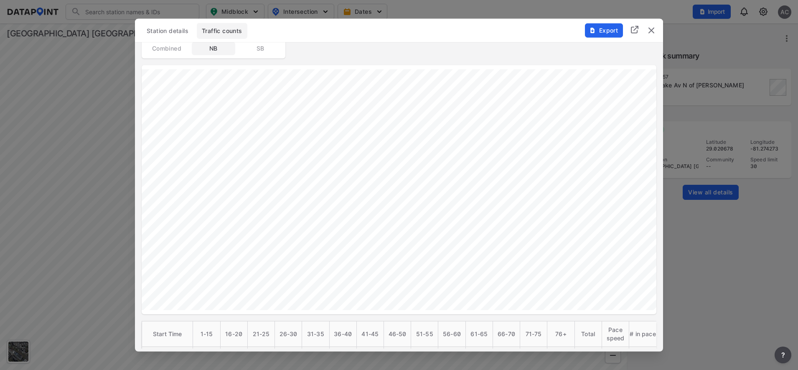
click at [658, 28] on div "Export" at bounding box center [620, 25] width 85 height 14
click at [654, 28] on img "delete" at bounding box center [651, 30] width 10 height 10
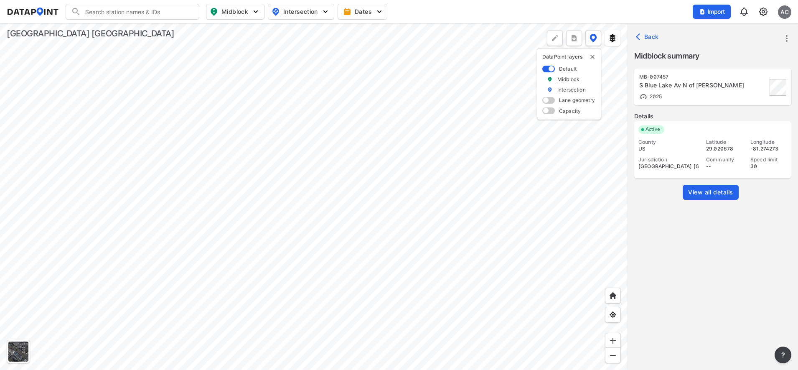
click at [712, 190] on span "View all details" at bounding box center [710, 192] width 45 height 8
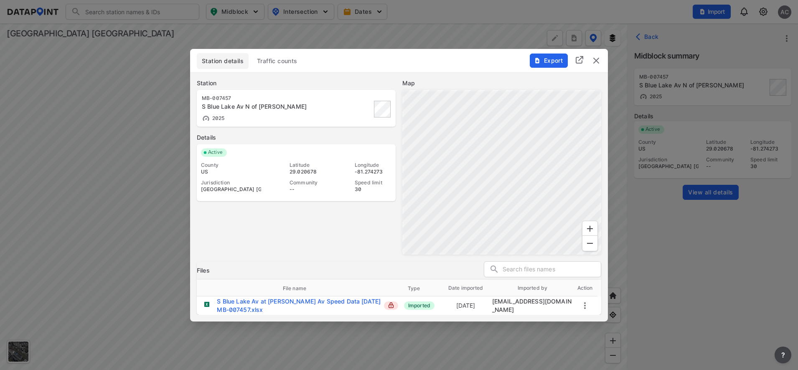
click at [584, 304] on icon "more" at bounding box center [585, 305] width 10 height 10
click at [615, 337] on li "Delete" at bounding box center [616, 335] width 73 height 15
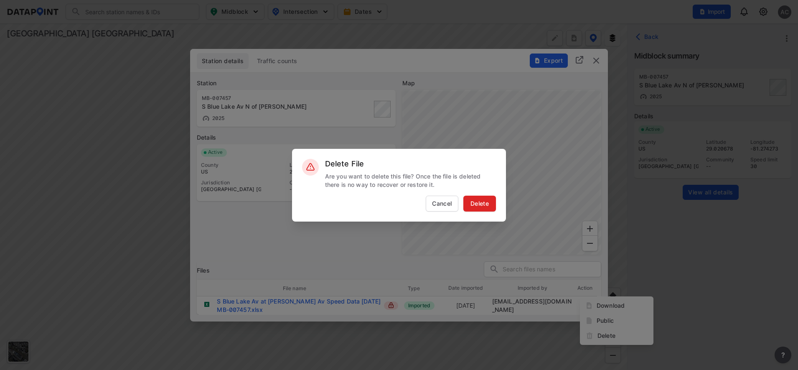
click at [486, 204] on span "Delete" at bounding box center [479, 203] width 25 height 8
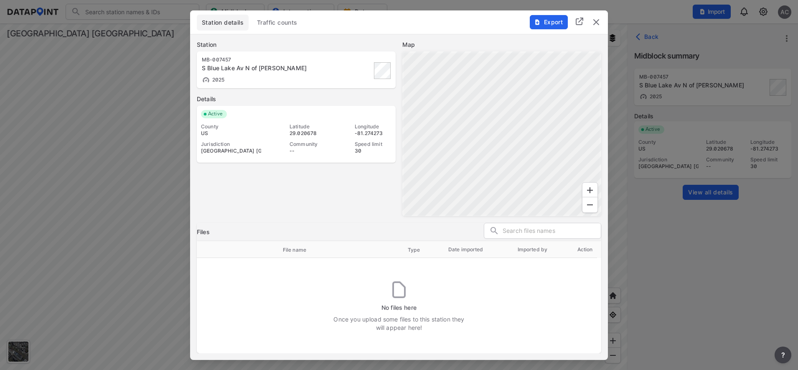
click at [278, 21] on span "Traffic counts" at bounding box center [277, 22] width 41 height 8
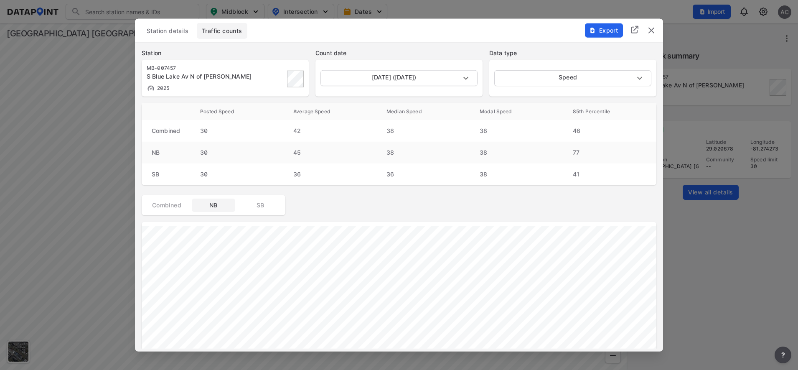
click at [648, 29] on img "delete" at bounding box center [651, 30] width 10 height 10
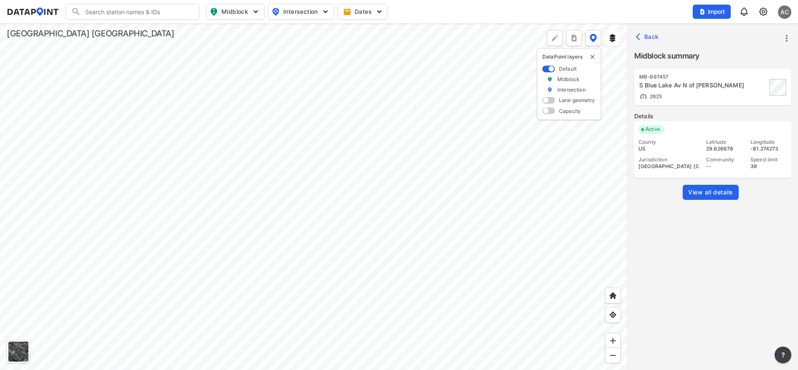
click at [716, 189] on span "View all details" at bounding box center [710, 192] width 45 height 8
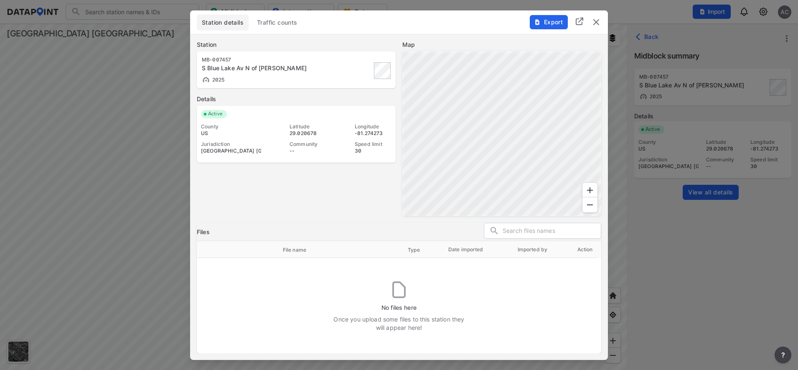
click at [597, 22] on img "delete" at bounding box center [596, 22] width 10 height 10
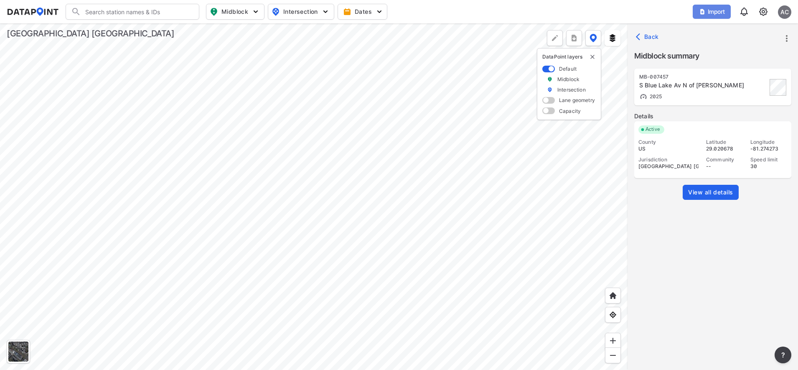
click at [720, 11] on span "Import" at bounding box center [711, 12] width 28 height 8
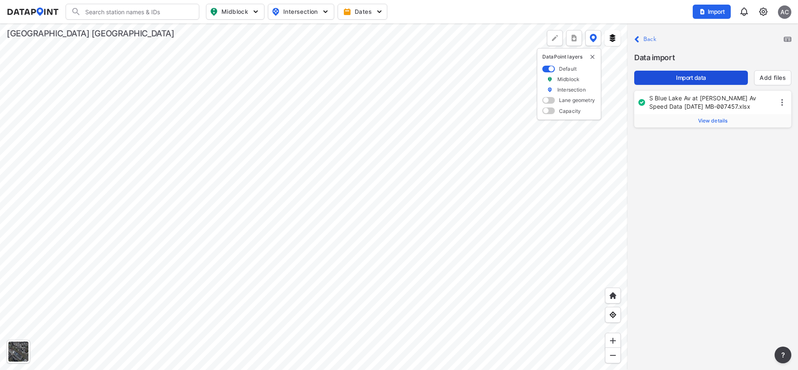
click at [721, 79] on span "Import data" at bounding box center [691, 77] width 100 height 8
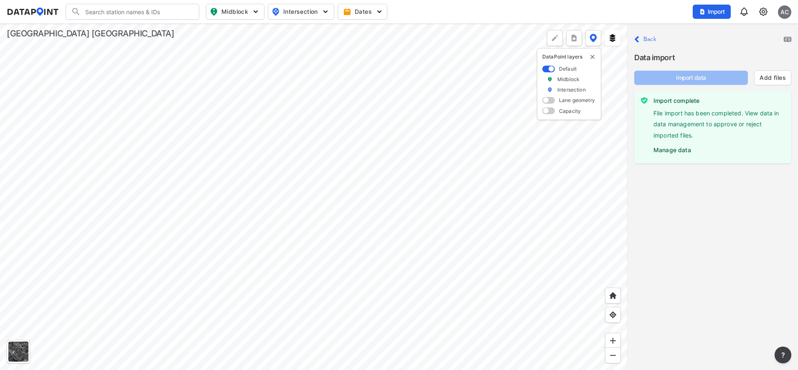
click at [761, 13] on img at bounding box center [763, 12] width 10 height 10
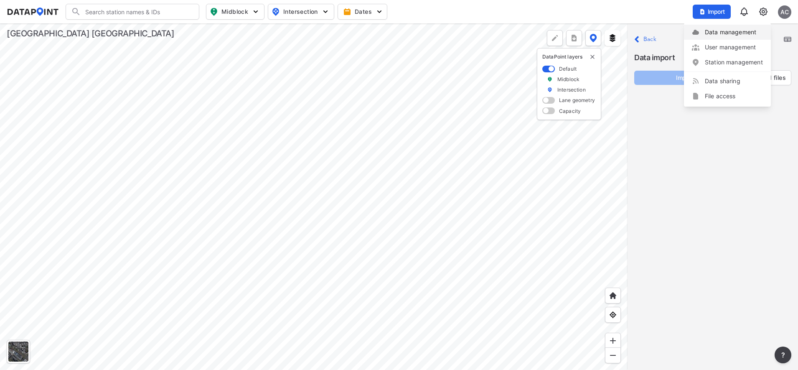
click at [727, 36] on link "Data management" at bounding box center [727, 32] width 72 height 8
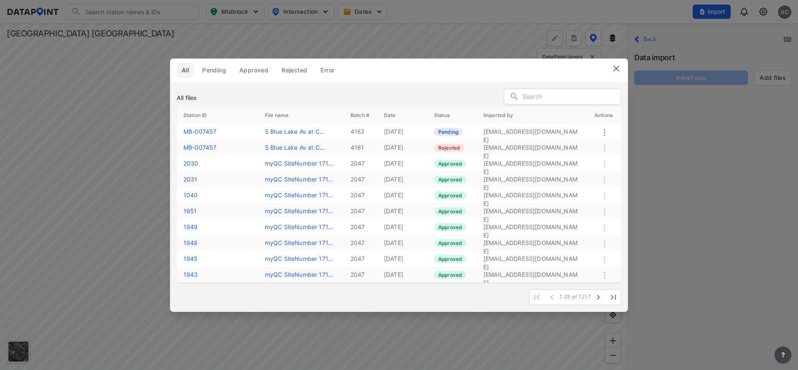
click at [604, 129] on icon at bounding box center [604, 132] width 2 height 7
click at [593, 137] on label "Approve" at bounding box center [592, 138] width 24 height 8
click at [618, 73] on img at bounding box center [616, 68] width 10 height 10
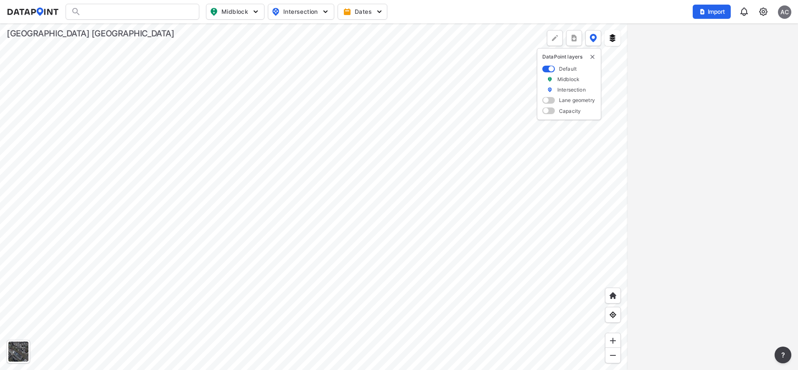
click at [487, 143] on div at bounding box center [313, 196] width 627 height 346
click at [493, 208] on div at bounding box center [313, 196] width 627 height 346
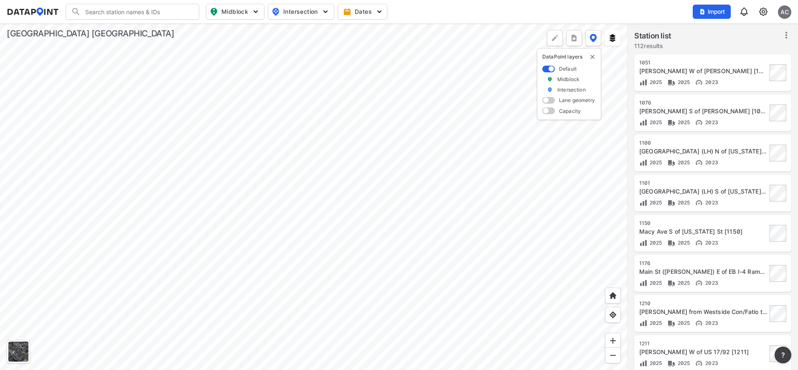
click at [423, 257] on div at bounding box center [313, 196] width 627 height 346
click at [369, 47] on div at bounding box center [313, 196] width 627 height 346
click at [420, 199] on div at bounding box center [313, 196] width 627 height 346
click at [466, 364] on div at bounding box center [313, 196] width 627 height 346
click at [446, 306] on div at bounding box center [313, 196] width 627 height 346
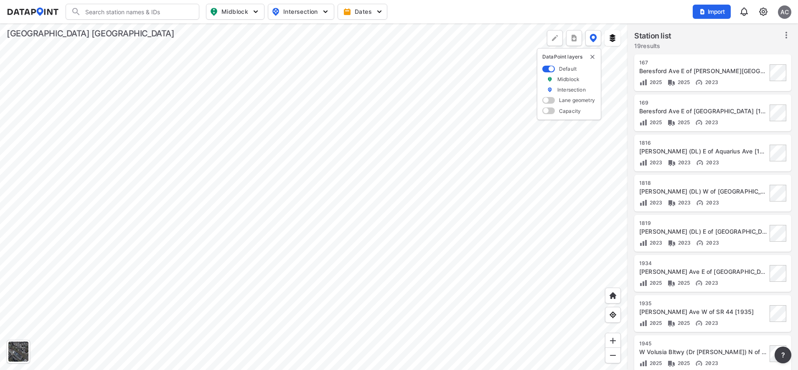
click at [438, 280] on div at bounding box center [313, 196] width 627 height 346
click at [443, 311] on div at bounding box center [313, 196] width 627 height 346
click at [390, 243] on div at bounding box center [313, 196] width 627 height 346
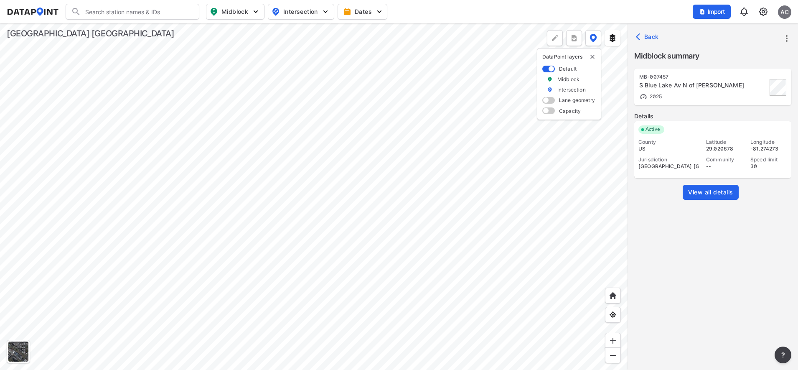
click at [717, 195] on span "View all details" at bounding box center [710, 192] width 45 height 8
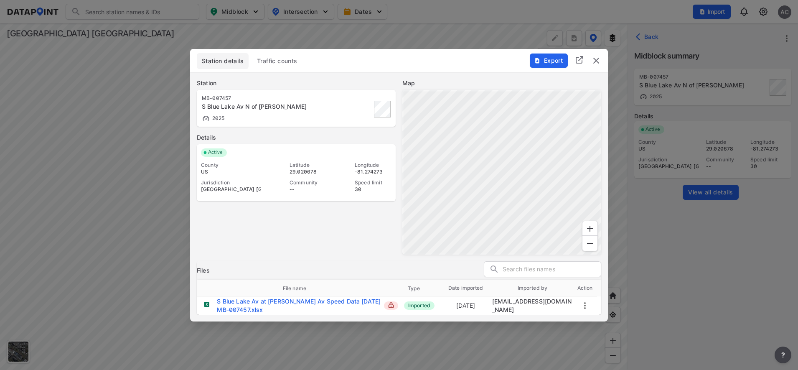
click at [294, 63] on span "Traffic counts" at bounding box center [277, 61] width 41 height 8
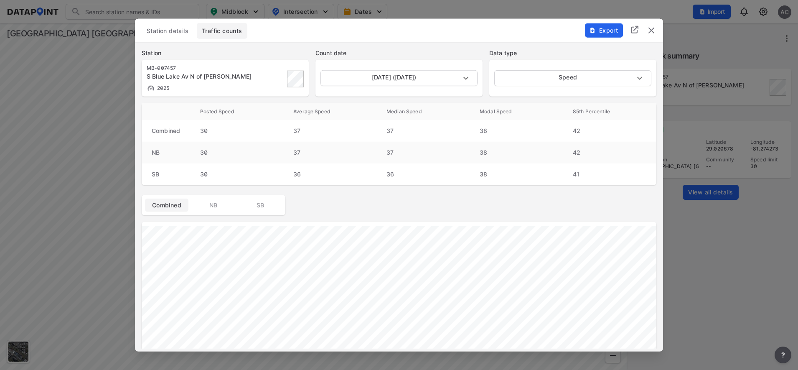
click at [654, 33] on img "delete" at bounding box center [651, 30] width 10 height 10
